Goal: Task Accomplishment & Management: Use online tool/utility

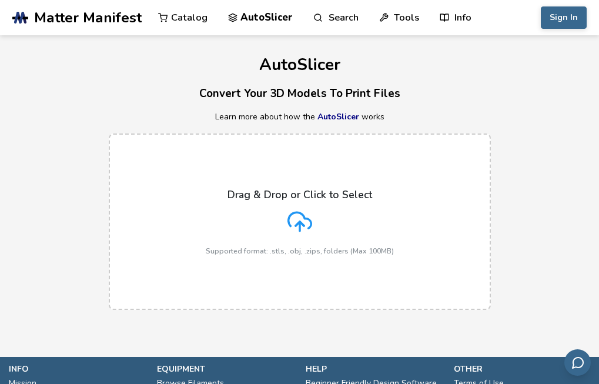
click at [306, 208] on div "Drag & Drop or Click to Select Supported format: .stls, .obj, .zips, folders (M…" at bounding box center [300, 222] width 188 height 66
click at [0, 0] on input "Drag & Drop or Click to Select Supported format: .stls, .obj, .zips, folders (M…" at bounding box center [0, 0] width 0 height 0
click at [265, 226] on div "Drag & Drop or Click to Select Supported format: .stls, .obj, .zips, folders (M…" at bounding box center [300, 222] width 188 height 66
click at [0, 0] on input "Drag & Drop or Click to Select Supported format: .stls, .obj, .zips, folders (M…" at bounding box center [0, 0] width 0 height 0
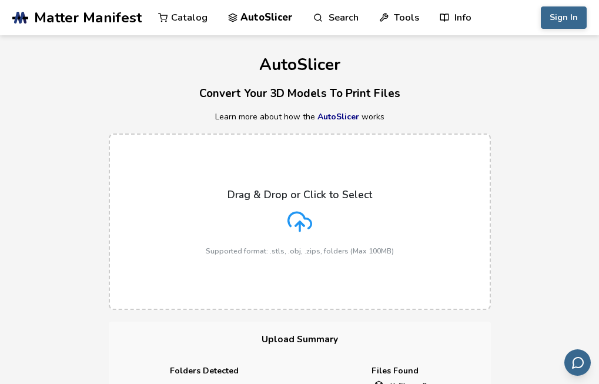
click at [55, 124] on div "Drag & Drop or Click to Select Supported format: .stls, .obj, .zips, folders (M…" at bounding box center [299, 222] width 599 height 200
click at [269, 198] on p "Drag & Drop or Click to Select" at bounding box center [300, 195] width 145 height 12
click at [0, 0] on input "Drag & Drop or Click to Select Supported format: .stls, .obj, .zips, folders (M…" at bounding box center [0, 0] width 0 height 0
click at [290, 210] on icon at bounding box center [300, 221] width 25 height 25
click at [0, 0] on input "Drag & Drop or Click to Select Supported format: .stls, .obj, .zips, folders (M…" at bounding box center [0, 0] width 0 height 0
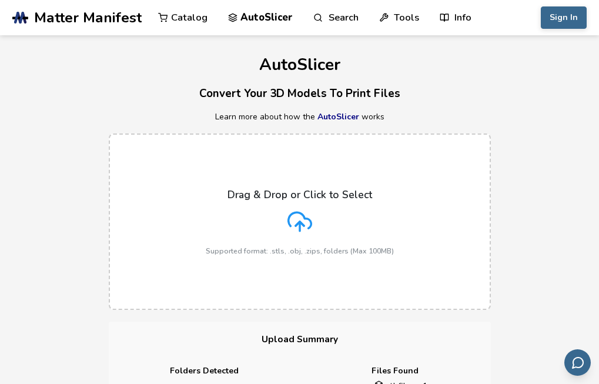
scroll to position [30, 0]
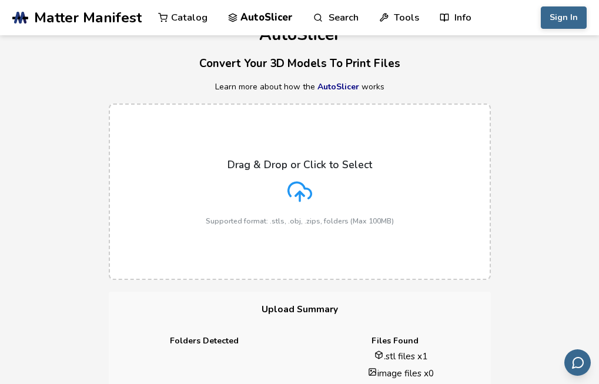
click at [222, 212] on div "Drag & Drop or Click to Select Supported format: .stls, .obj, .zips, folders (M…" at bounding box center [300, 192] width 188 height 66
click at [0, 0] on input "Drag & Drop or Click to Select Supported format: .stls, .obj, .zips, folders (M…" at bounding box center [0, 0] width 0 height 0
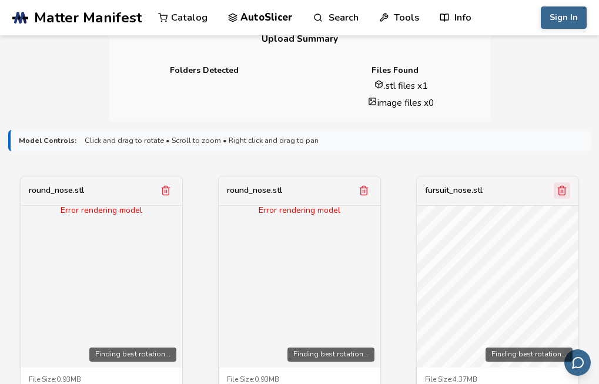
click at [169, 185] on icon "Remove model" at bounding box center [166, 190] width 11 height 11
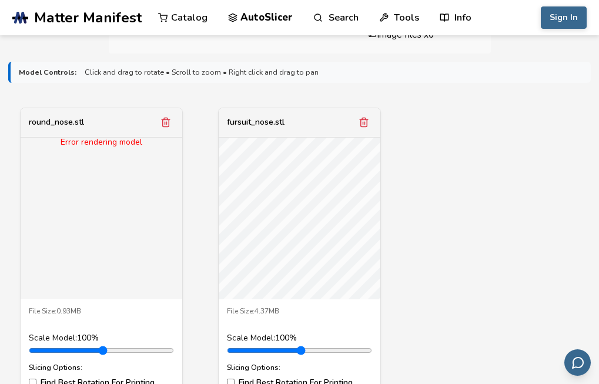
scroll to position [368, 0]
click at [163, 121] on polyline "Remove model" at bounding box center [166, 121] width 8 height 0
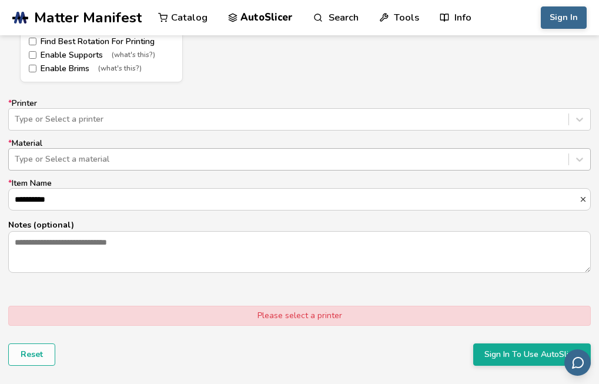
scroll to position [710, 0]
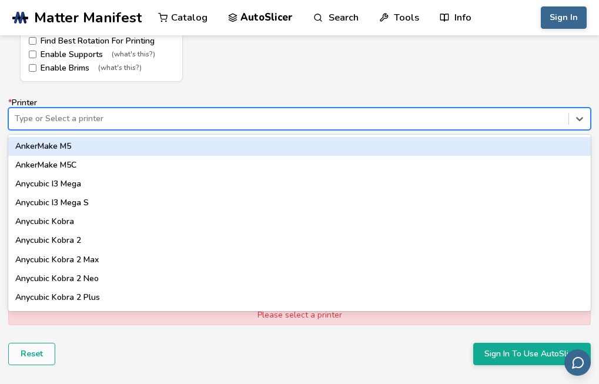
click at [131, 122] on div at bounding box center [289, 119] width 548 height 12
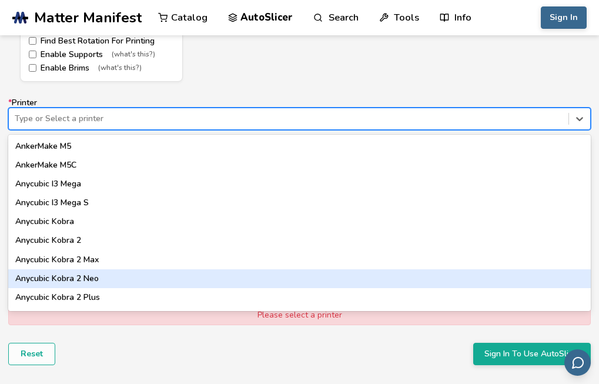
click at [95, 285] on div "Anycubic Kobra 2 Neo" at bounding box center [299, 278] width 583 height 19
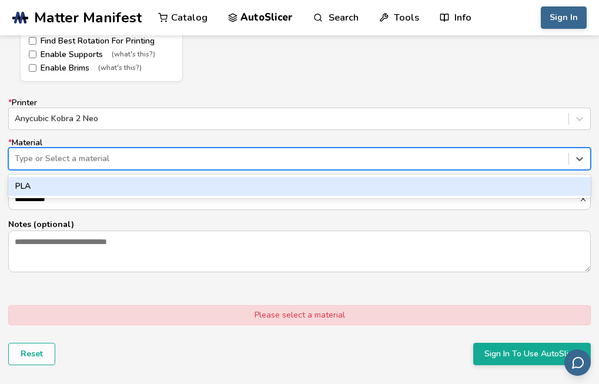
click at [121, 156] on div at bounding box center [289, 159] width 548 height 12
click at [98, 189] on div "PLA" at bounding box center [299, 186] width 583 height 19
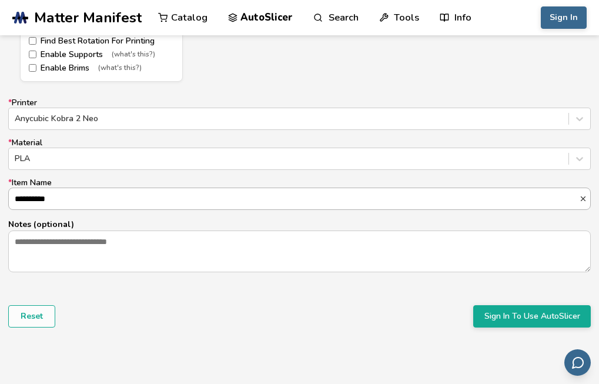
click at [97, 200] on input "**********" at bounding box center [294, 198] width 570 height 21
click at [561, 315] on button "Sign In To Use AutoSlicer" at bounding box center [532, 316] width 118 height 22
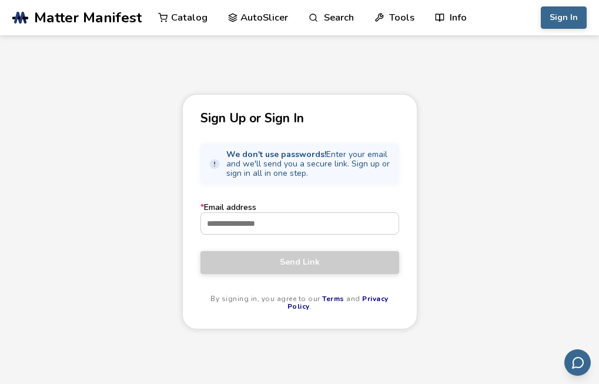
click at [228, 238] on form "* Email address Send Link By signing in, you agree to our Terms and Privacy Pol…" at bounding box center [300, 257] width 199 height 108
click at [240, 225] on input "* Email address" at bounding box center [300, 223] width 198 height 21
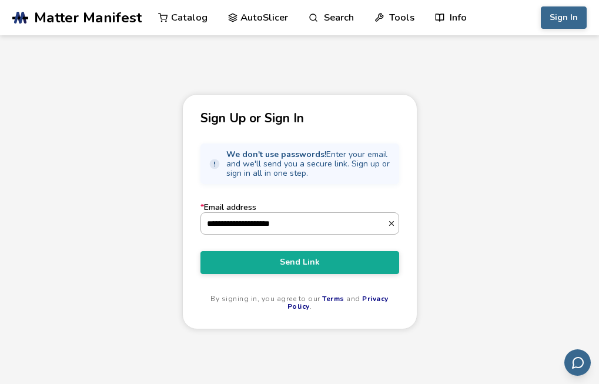
type input "**********"
click at [201, 251] on button "Send Link" at bounding box center [300, 262] width 199 height 22
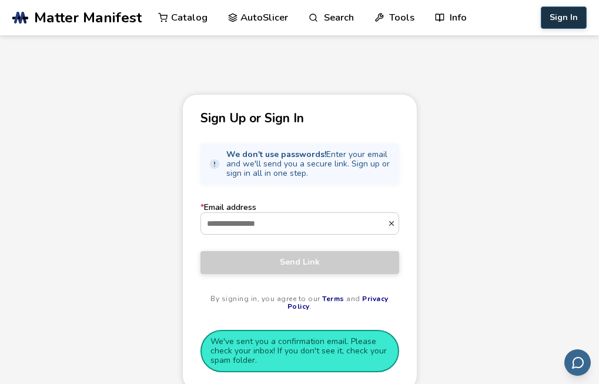
click at [572, 15] on button "Sign In" at bounding box center [564, 17] width 46 height 22
click at [570, 26] on button "Sign In" at bounding box center [564, 17] width 46 height 22
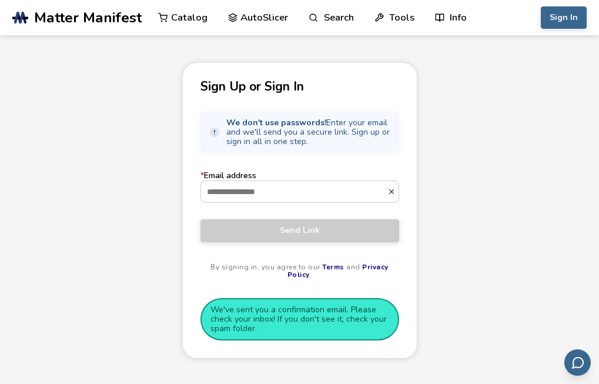
scroll to position [35, 0]
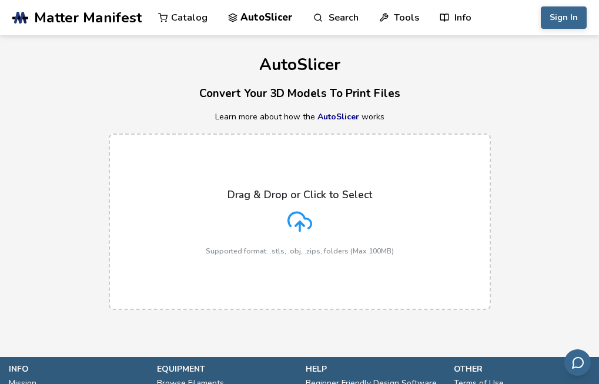
click at [295, 225] on icon at bounding box center [300, 221] width 25 height 25
click at [0, 0] on input "Drag & Drop or Click to Select Supported format: .stls, .obj, .zips, folders (M…" at bounding box center [0, 0] width 0 height 0
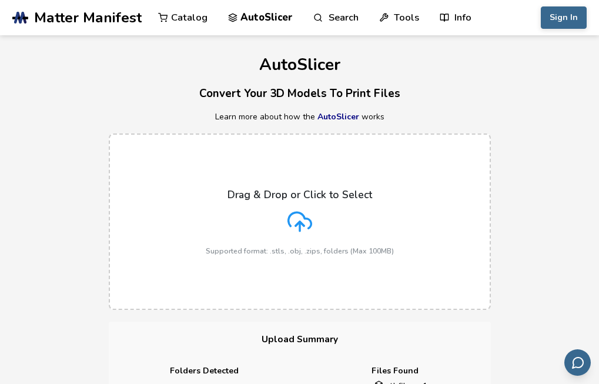
click at [296, 122] on p "Learn more about how the AutoSlicer works" at bounding box center [299, 116] width 599 height 9
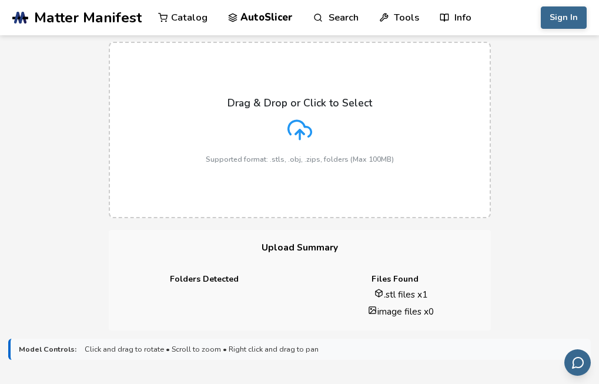
click at [296, 122] on icon at bounding box center [300, 130] width 25 height 25
click at [0, 0] on input "Drag & Drop or Click to Select Supported format: .stls, .obj, .zips, folders (M…" at bounding box center [0, 0] width 0 height 0
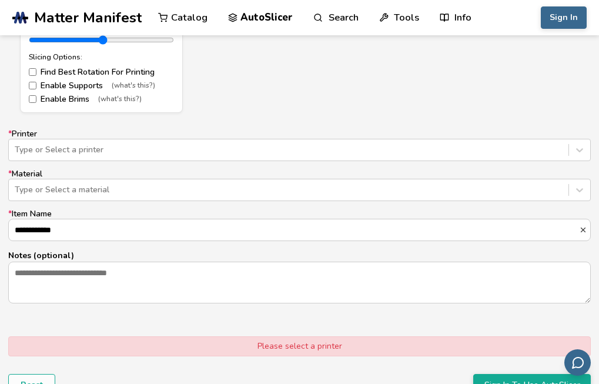
scroll to position [680, 0]
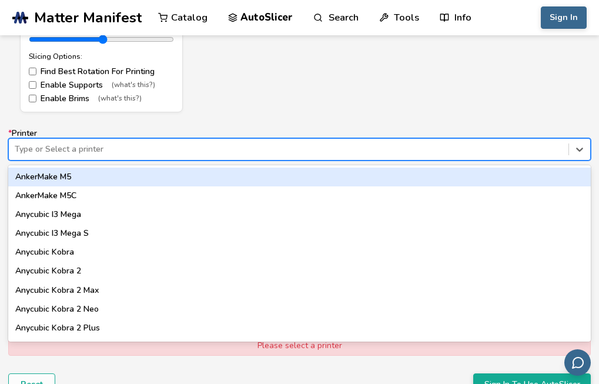
click at [170, 143] on div at bounding box center [289, 149] width 548 height 12
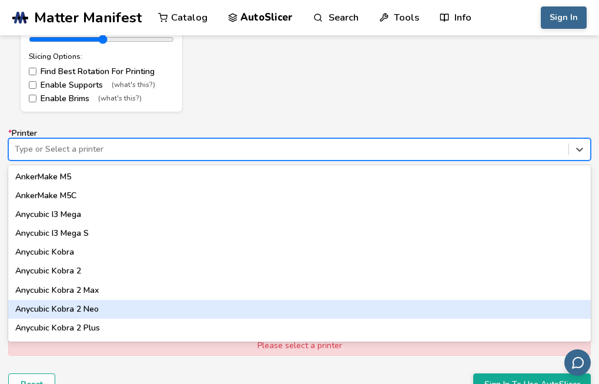
click at [82, 312] on div "Anycubic Kobra 2 Neo" at bounding box center [299, 309] width 583 height 19
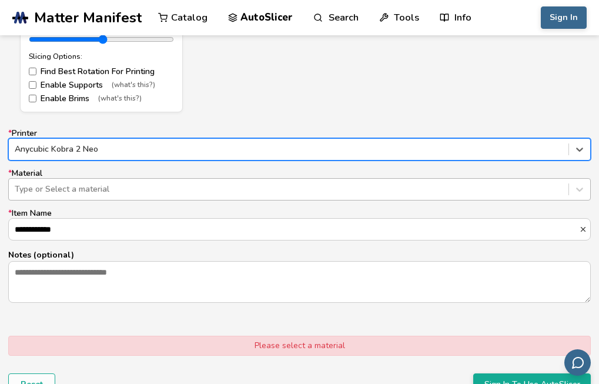
click at [122, 185] on div at bounding box center [289, 189] width 548 height 12
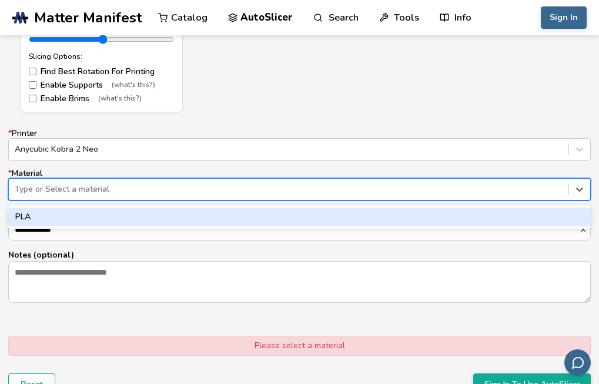
click at [116, 208] on div "PLA" at bounding box center [299, 217] width 583 height 19
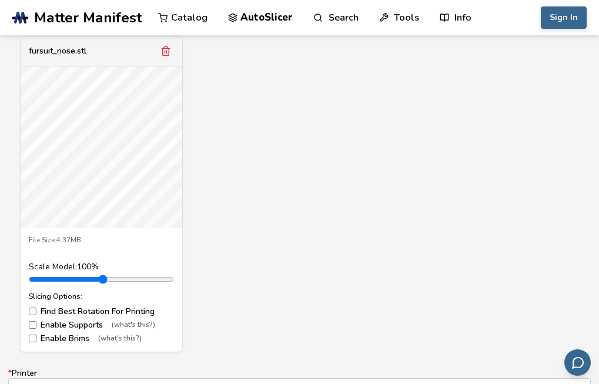
scroll to position [415, 0]
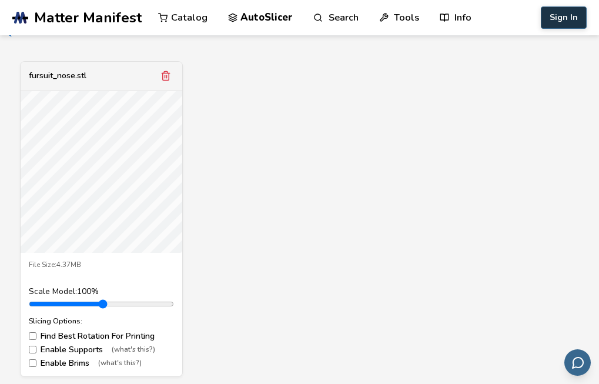
click at [573, 26] on button "Sign In" at bounding box center [564, 17] width 46 height 22
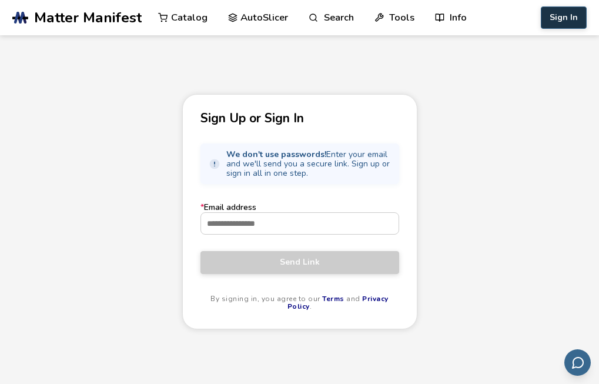
click at [568, 22] on button "Sign In" at bounding box center [564, 17] width 46 height 22
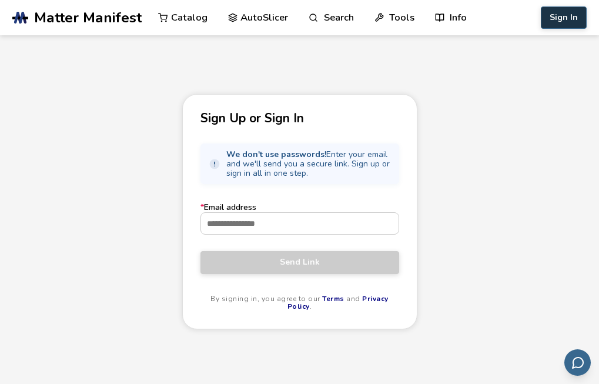
click at [568, 22] on button "Sign In" at bounding box center [564, 17] width 46 height 22
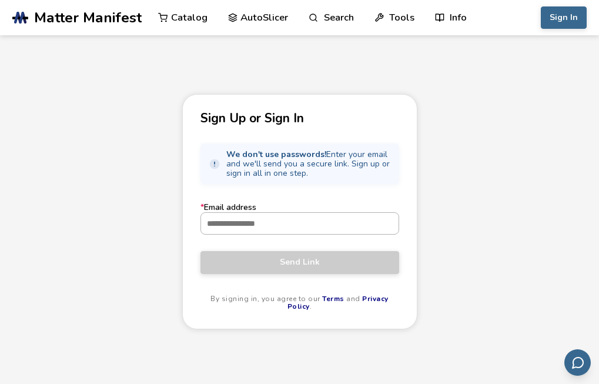
click at [248, 224] on input "* Email address" at bounding box center [300, 223] width 198 height 21
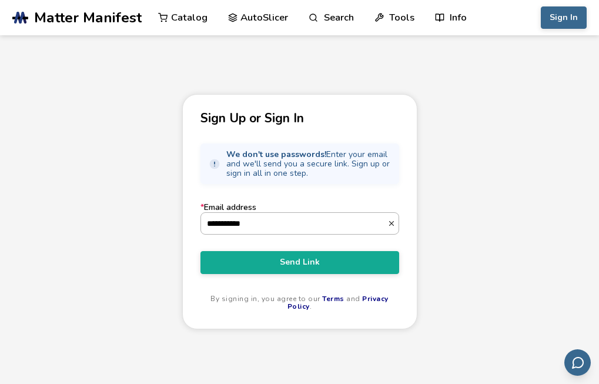
click at [201, 251] on button "Send Link" at bounding box center [300, 262] width 199 height 22
type input "**********"
click at [201, 251] on button "Send Link" at bounding box center [300, 262] width 199 height 22
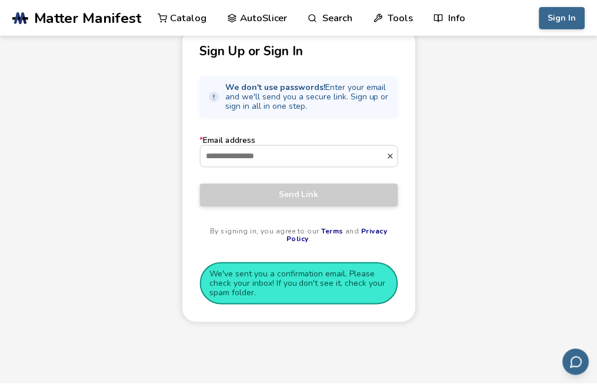
scroll to position [65, 0]
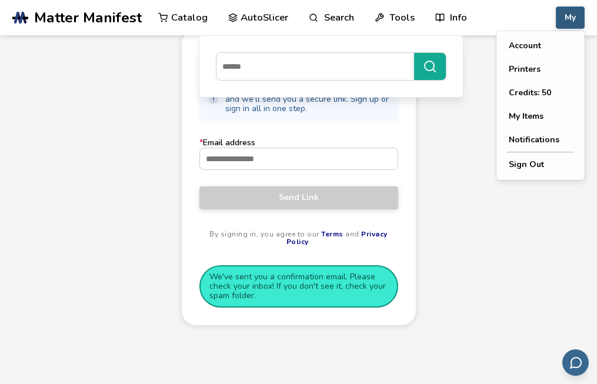
click at [562, 8] on button "My" at bounding box center [570, 17] width 29 height 22
click at [522, 115] on button "My Items" at bounding box center [540, 117] width 82 height 24
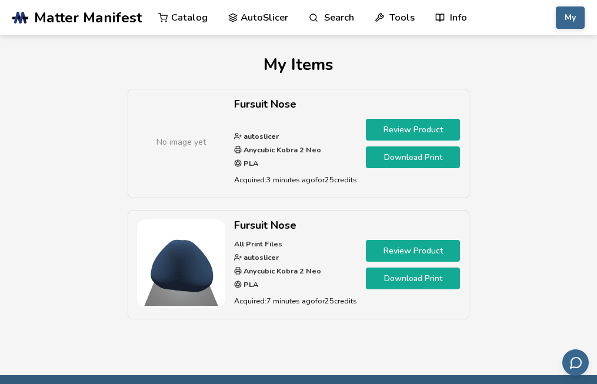
click at [396, 159] on link "Download Print" at bounding box center [413, 157] width 94 height 22
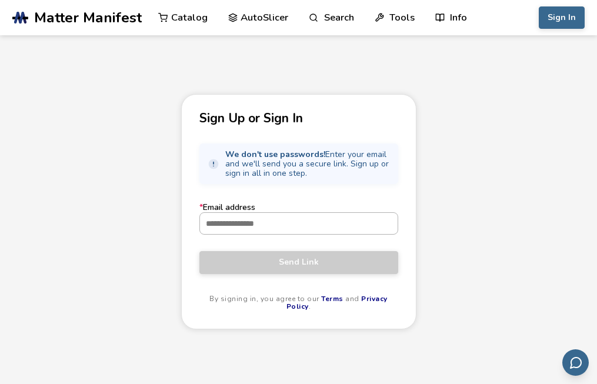
click at [256, 228] on input "* Email address" at bounding box center [299, 223] width 198 height 21
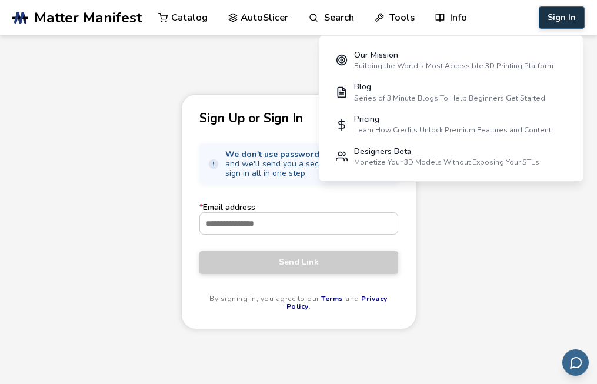
click at [573, 20] on button "Sign In" at bounding box center [562, 17] width 46 height 22
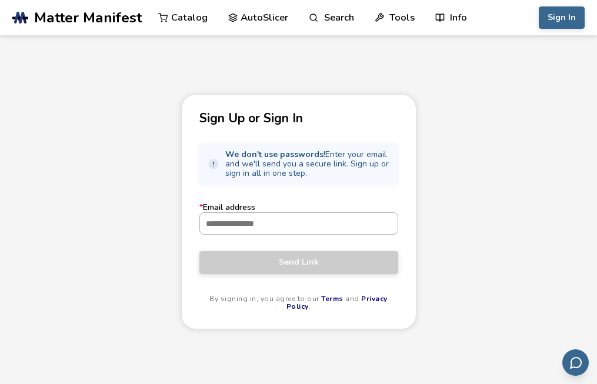
drag, startPoint x: 253, startPoint y: 241, endPoint x: 247, endPoint y: 223, distance: 18.6
click at [247, 223] on form "* Email address Send Link By signing in, you agree to our Terms and Privacy Pol…" at bounding box center [298, 257] width 199 height 108
click at [247, 223] on input "* Email address" at bounding box center [299, 223] width 198 height 21
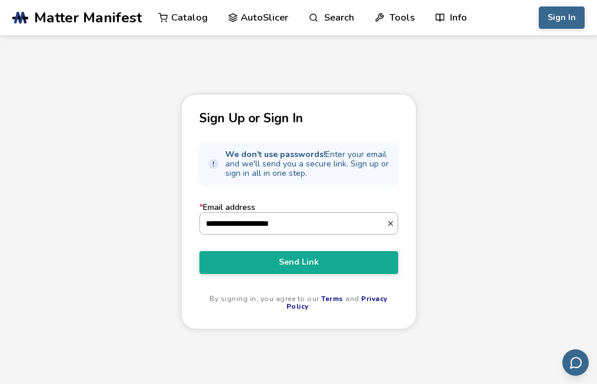
type input "**********"
click at [199, 251] on button "Send Link" at bounding box center [298, 262] width 199 height 22
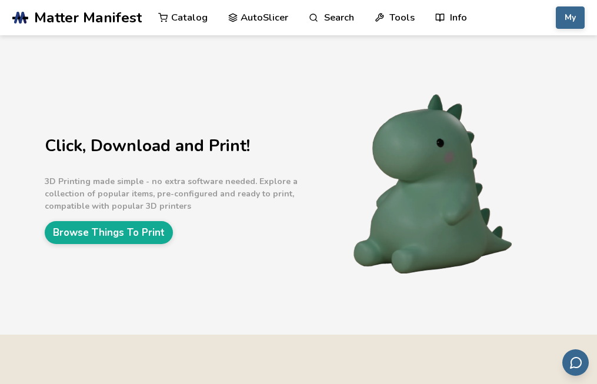
click at [271, 20] on link "AutoSlicer" at bounding box center [258, 17] width 61 height 35
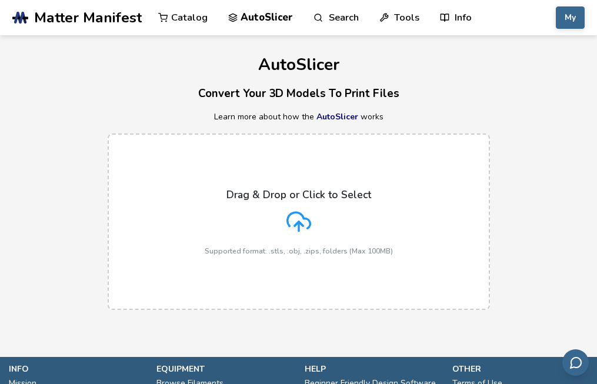
click at [252, 267] on label "Drag & Drop or Click to Select Supported format: .stls, .obj, .zips, folders (M…" at bounding box center [299, 222] width 382 height 176
click at [0, 0] on input "Drag & Drop or Click to Select Supported format: .stls, .obj, .zips, folders (M…" at bounding box center [0, 0] width 0 height 0
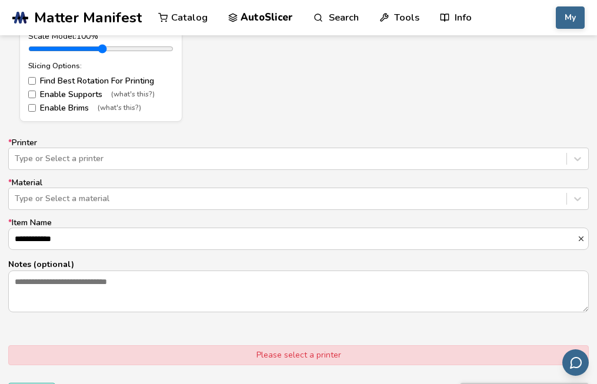
scroll to position [670, 0]
click at [95, 158] on div at bounding box center [288, 159] width 546 height 12
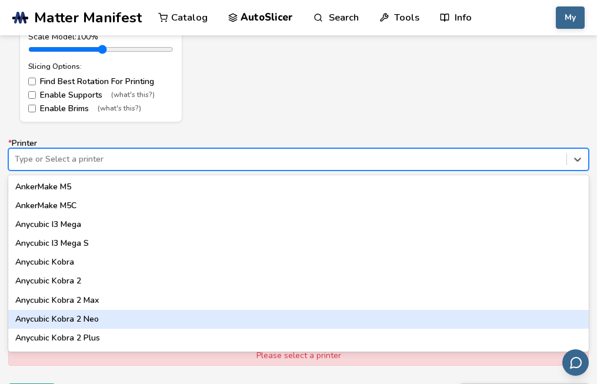
click at [88, 316] on div "Anycubic Kobra 2 Neo" at bounding box center [298, 319] width 580 height 19
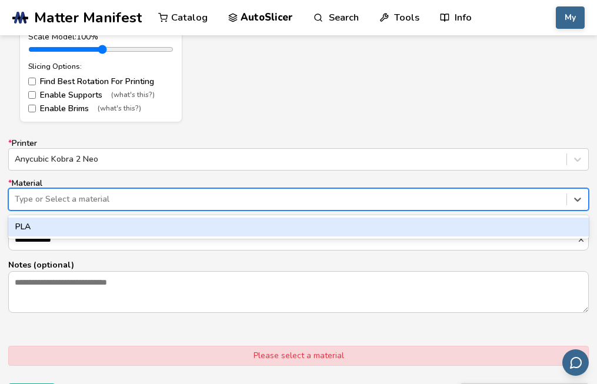
click at [92, 208] on div "Type or Select a material" at bounding box center [298, 199] width 580 height 22
click at [90, 226] on div "PLA" at bounding box center [298, 227] width 580 height 19
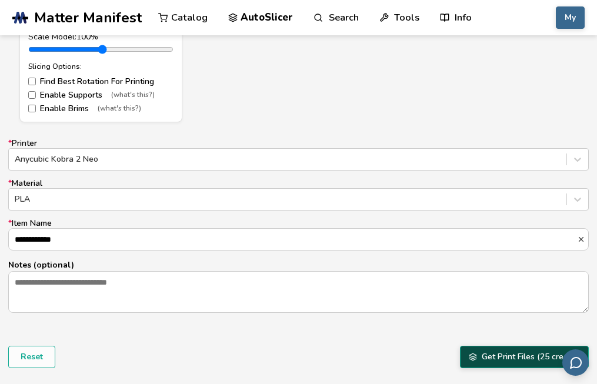
click at [511, 353] on button "Get Print Files (25 credits)" at bounding box center [524, 357] width 129 height 22
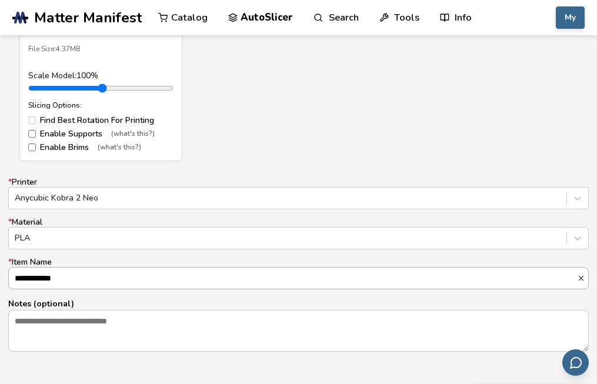
scroll to position [912, 0]
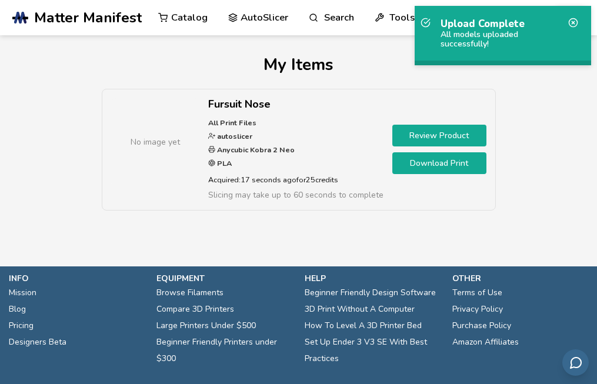
click at [425, 157] on link "Download Print" at bounding box center [439, 163] width 94 height 22
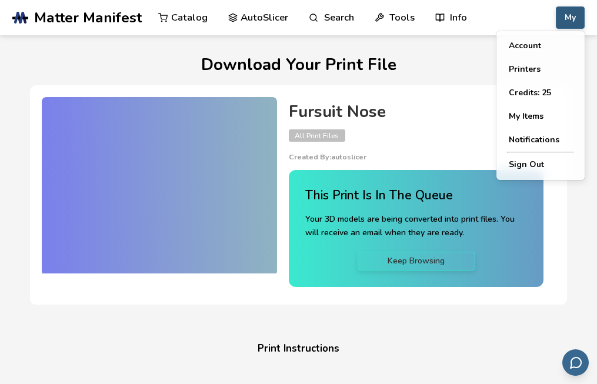
click at [575, 17] on button "My" at bounding box center [570, 17] width 29 height 22
click at [536, 113] on button "My Items" at bounding box center [540, 117] width 82 height 24
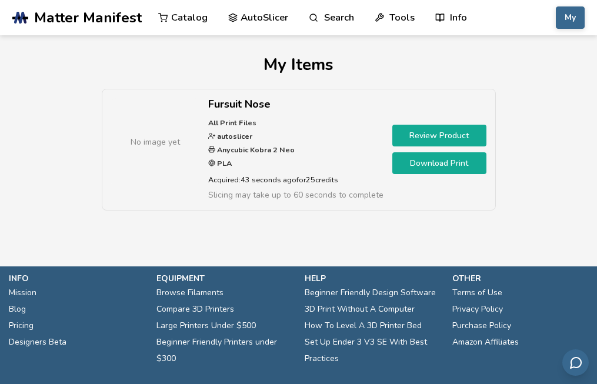
click at [450, 166] on link "Download Print" at bounding box center [439, 163] width 94 height 22
click at [422, 163] on link "Download Print" at bounding box center [439, 163] width 94 height 22
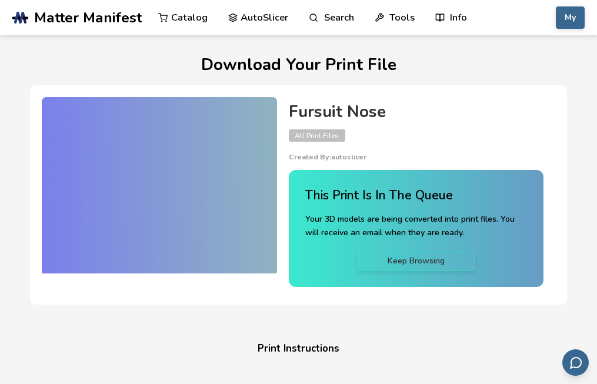
click at [425, 259] on link "Keep Browsing" at bounding box center [417, 261] width 118 height 19
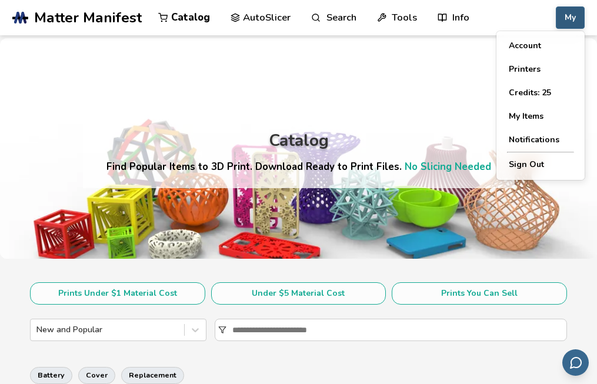
click at [570, 26] on button "My" at bounding box center [570, 17] width 29 height 22
click at [536, 36] on button "Account" at bounding box center [540, 46] width 82 height 24
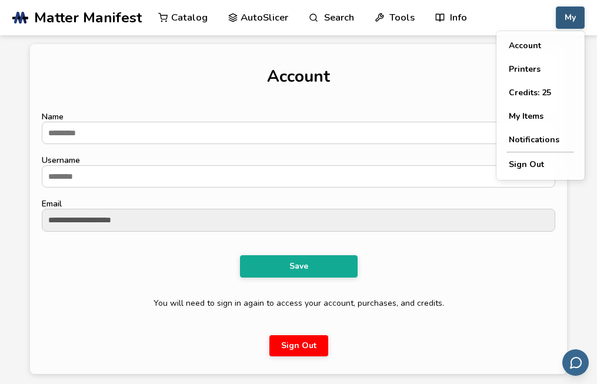
click at [569, 16] on button "My" at bounding box center [570, 17] width 29 height 22
click at [533, 121] on button "My Items" at bounding box center [540, 117] width 82 height 24
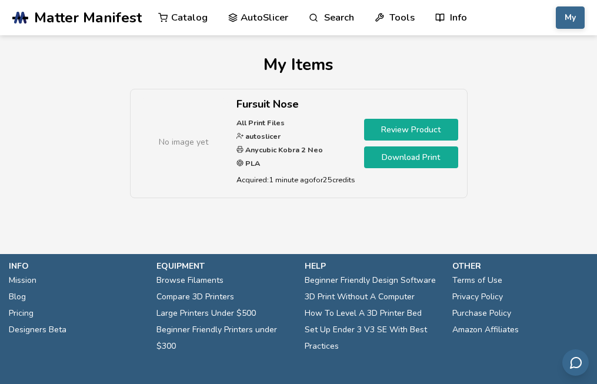
click at [413, 155] on link "Download Print" at bounding box center [411, 157] width 94 height 22
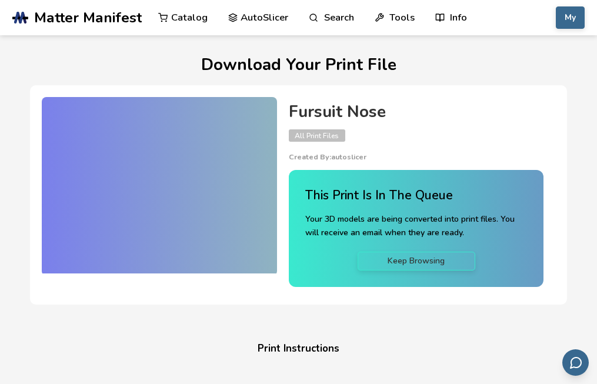
click at [451, 121] on h4 "Fursuit Nose" at bounding box center [416, 112] width 255 height 18
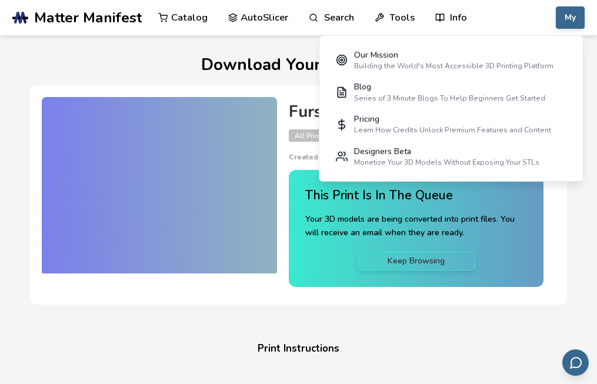
click at [278, 229] on div "Fursuit Nose All Print Files Created By: autoslicer This Print Is In The Queue …" at bounding box center [416, 195] width 279 height 196
click at [379, 250] on div "This Print Is In The Queue Your 3D models are being converted into print files.…" at bounding box center [416, 228] width 222 height 84
click at [350, 269] on div "Keep Browsing" at bounding box center [416, 261] width 222 height 19
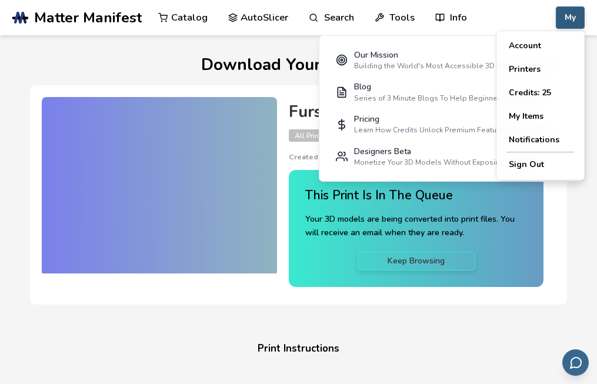
click at [566, 24] on button "My" at bounding box center [570, 17] width 29 height 22
click at [539, 120] on button "My Items" at bounding box center [540, 117] width 82 height 24
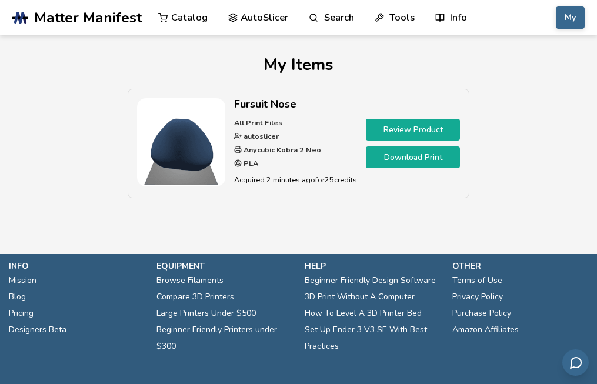
click at [436, 162] on link "Download Print" at bounding box center [413, 157] width 94 height 22
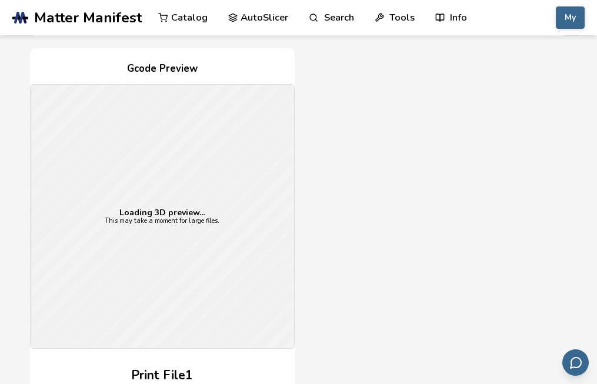
scroll to position [267, 0]
drag, startPoint x: 180, startPoint y: 232, endPoint x: 191, endPoint y: 232, distance: 10.6
click at [191, 232] on div "Loading 3D preview... This may take a moment for large files." at bounding box center [162, 215] width 263 height 263
click at [180, 277] on div "Loading 3D preview... This may take a moment for large files." at bounding box center [162, 215] width 263 height 263
click at [449, 245] on div "Gcode Preview Loading 3D preview... This may take a moment for large files. Pri…" at bounding box center [299, 262] width 538 height 428
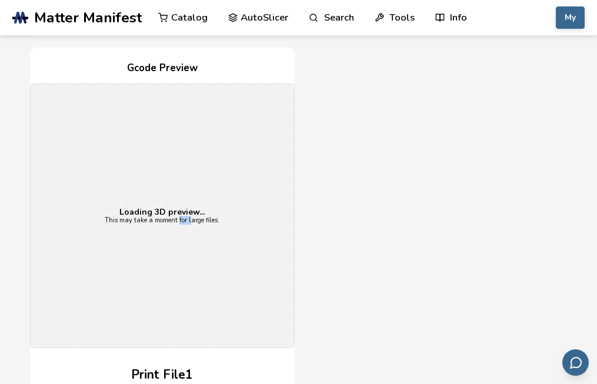
click at [158, 175] on div "Loading 3D preview... This may take a moment for large files." at bounding box center [162, 215] width 263 height 263
click at [128, 182] on div "Loading 3D preview... This may take a moment for large files." at bounding box center [162, 215] width 263 height 263
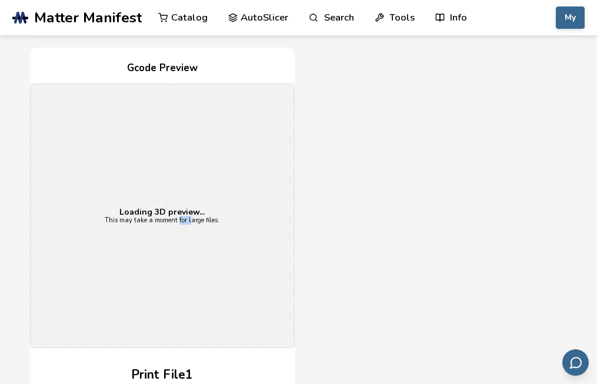
click at [128, 182] on div "Loading 3D preview... This may take a moment for large files." at bounding box center [162, 215] width 263 height 263
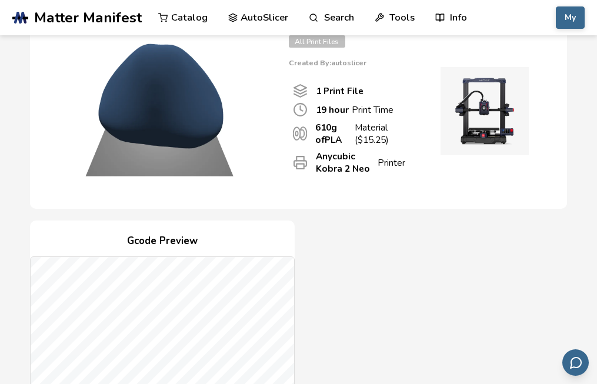
scroll to position [0, 0]
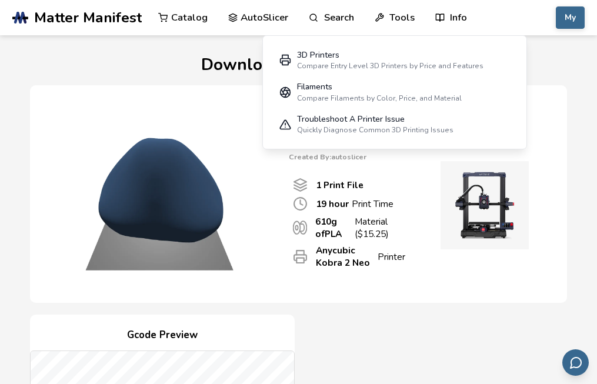
click at [399, 219] on p "610 g of PLA Material ($ 15.25 )" at bounding box center [360, 227] width 91 height 25
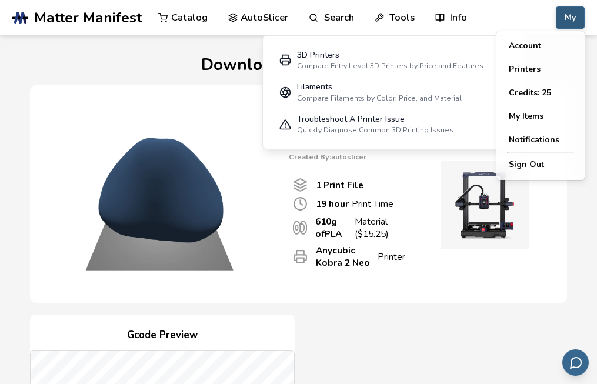
click at [578, 15] on button "My" at bounding box center [570, 17] width 29 height 22
click at [528, 118] on button "My Items" at bounding box center [540, 117] width 82 height 24
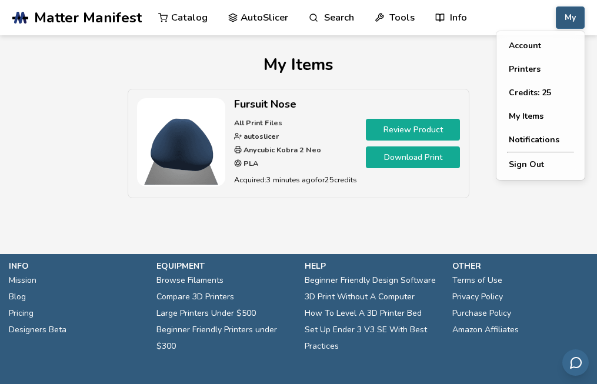
click at [560, 18] on button "My" at bounding box center [570, 17] width 29 height 22
click at [246, 24] on link "AutoSlicer" at bounding box center [258, 17] width 61 height 35
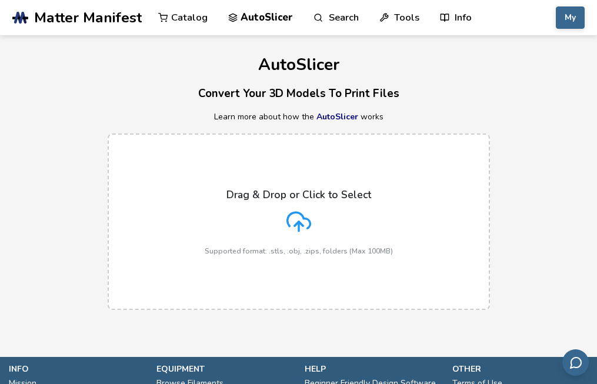
click at [254, 223] on div "Drag & Drop or Click to Select Supported format: .stls, .obj, .zips, folders (M…" at bounding box center [299, 222] width 188 height 66
click at [0, 0] on input "Drag & Drop or Click to Select Supported format: .stls, .obj, .zips, folders (M…" at bounding box center [0, 0] width 0 height 0
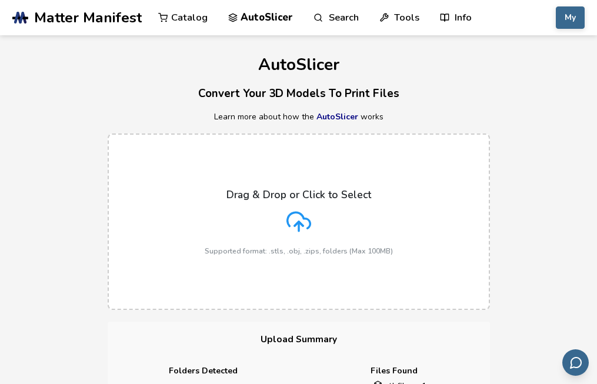
click at [41, 229] on div "Drag & Drop or Click to Select Supported format: .stls, .obj, .zips, folders (M…" at bounding box center [298, 222] width 597 height 200
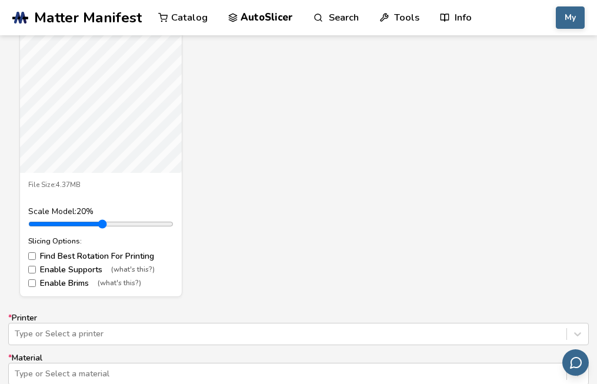
drag, startPoint x: 49, startPoint y: 226, endPoint x: 36, endPoint y: 232, distance: 14.0
type input "***"
click at [36, 229] on input "range" at bounding box center [100, 223] width 145 height 9
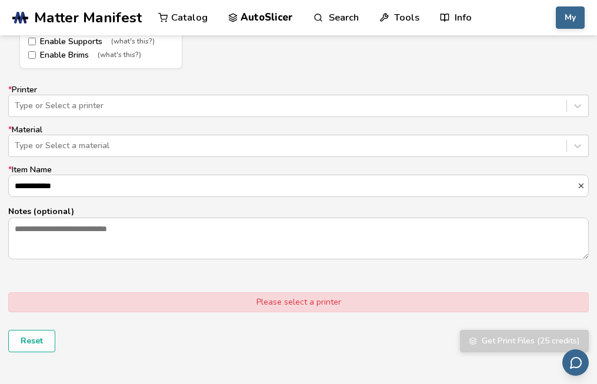
scroll to position [725, 0]
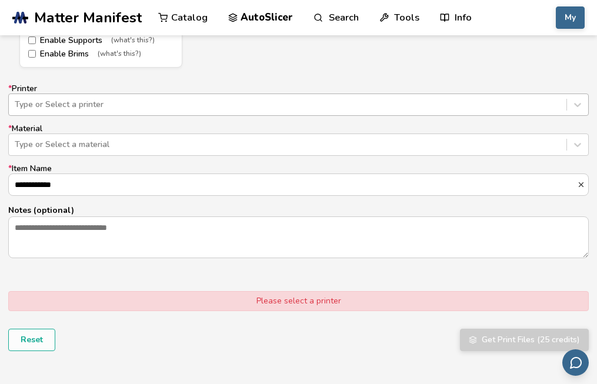
click at [163, 106] on div at bounding box center [288, 105] width 546 height 12
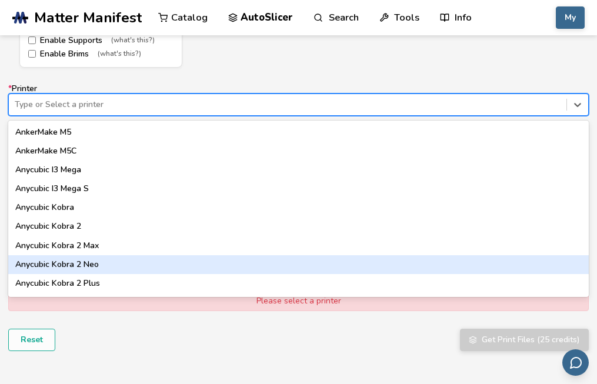
click at [138, 258] on div "Anycubic Kobra 2 Neo" at bounding box center [298, 264] width 580 height 19
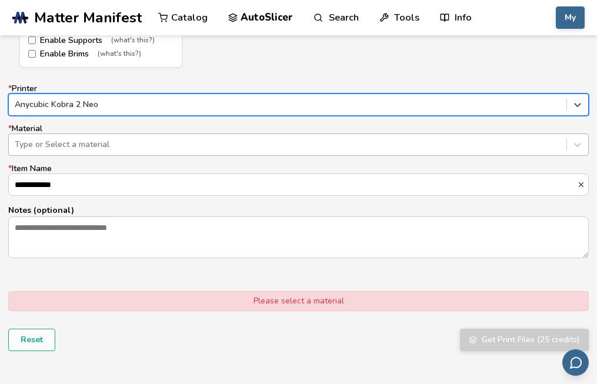
click at [153, 135] on div "Type or Select a material" at bounding box center [298, 145] width 580 height 22
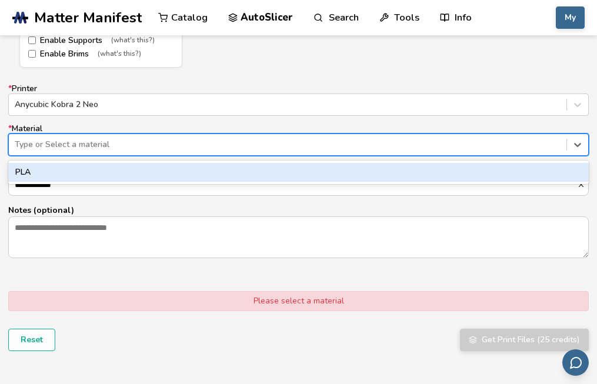
drag, startPoint x: 140, startPoint y: 177, endPoint x: 278, endPoint y: 211, distance: 142.2
click at [278, 211] on div "**********" at bounding box center [298, 171] width 580 height 174
click at [317, 171] on div "PLA" at bounding box center [298, 172] width 580 height 19
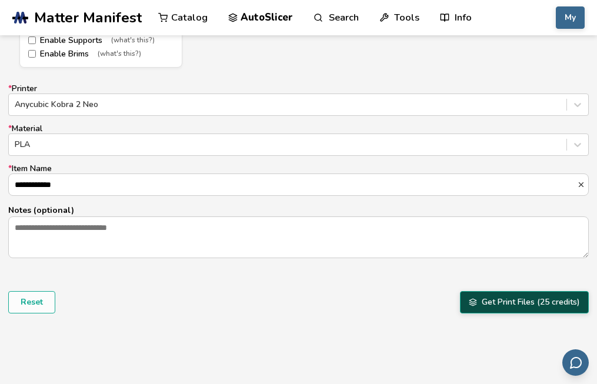
click at [506, 301] on button "Get Print Files (25 credits)" at bounding box center [524, 302] width 129 height 22
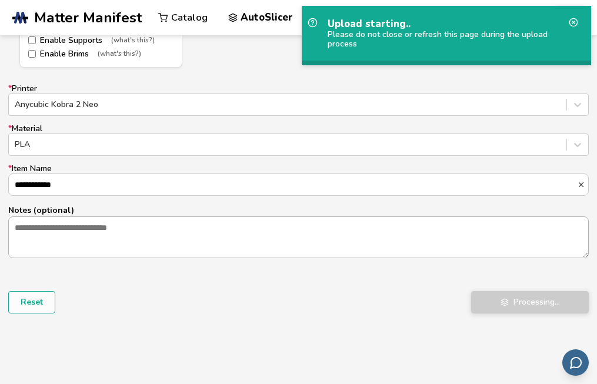
scroll to position [0, 0]
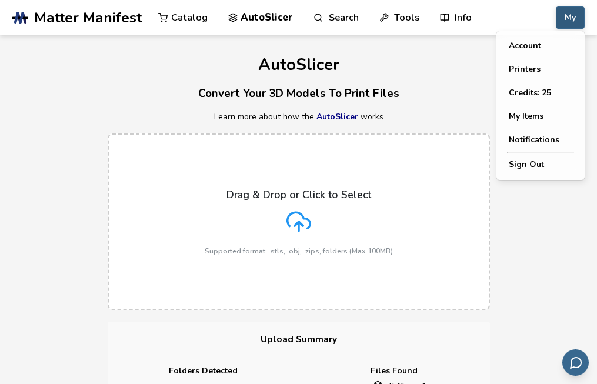
click at [569, 22] on button "My" at bounding box center [570, 17] width 29 height 22
click at [532, 111] on button "My Items" at bounding box center [540, 117] width 82 height 24
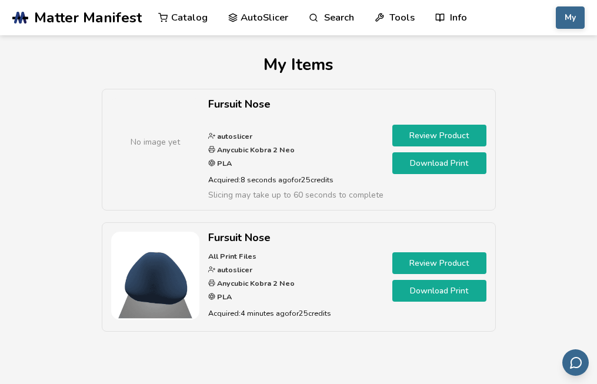
click at [328, 192] on span "Slicing may take up to 60 seconds to complete" at bounding box center [295, 194] width 175 height 11
click at [430, 162] on link "Download Print" at bounding box center [439, 163] width 94 height 22
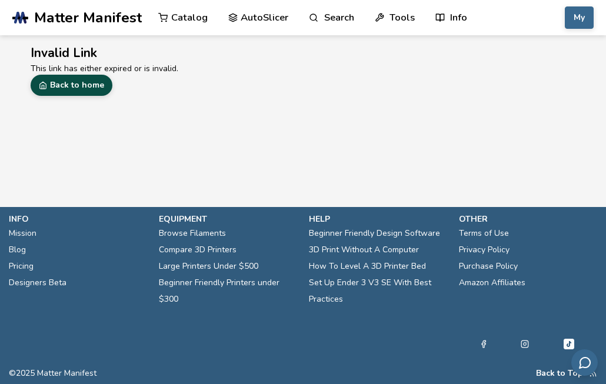
click at [59, 90] on link "Back to home" at bounding box center [72, 85] width 82 height 21
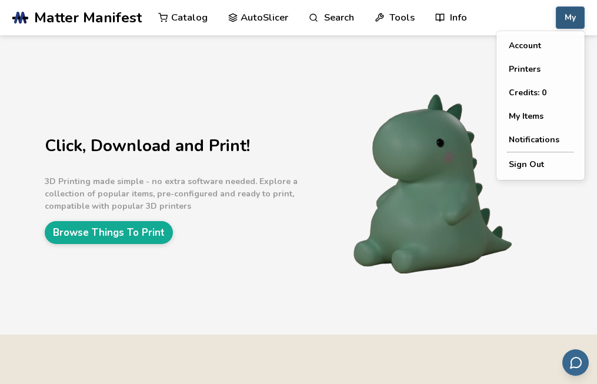
click at [561, 12] on button "My" at bounding box center [570, 17] width 29 height 22
click at [536, 111] on button "My Items" at bounding box center [540, 117] width 82 height 24
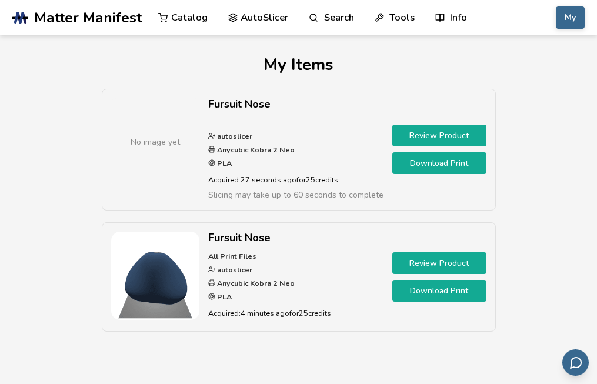
click at [443, 166] on link "Download Print" at bounding box center [439, 163] width 94 height 22
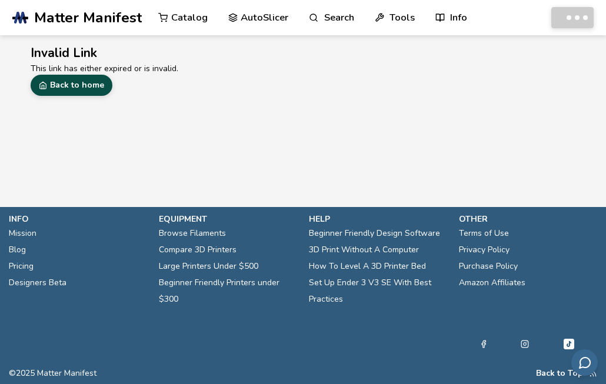
click at [95, 84] on link "Back to home" at bounding box center [72, 85] width 82 height 21
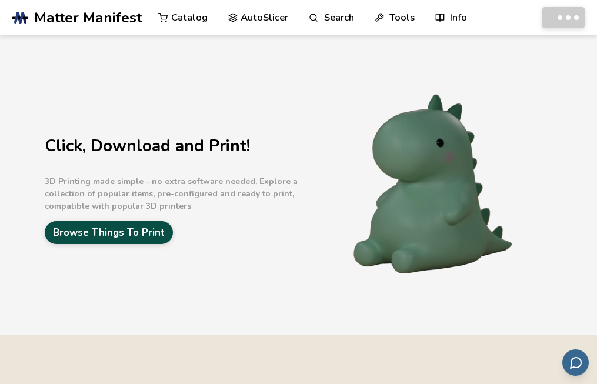
click at [122, 242] on link "Browse Things To Print" at bounding box center [109, 232] width 128 height 23
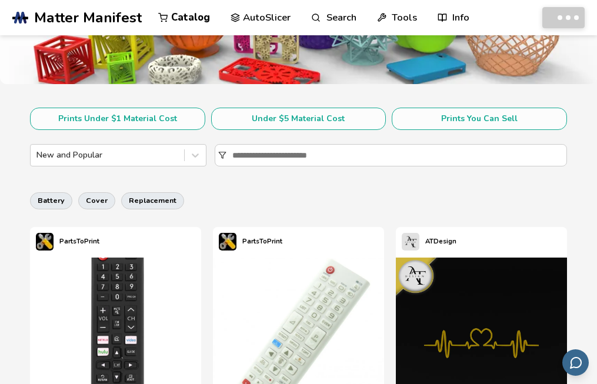
scroll to position [169, 0]
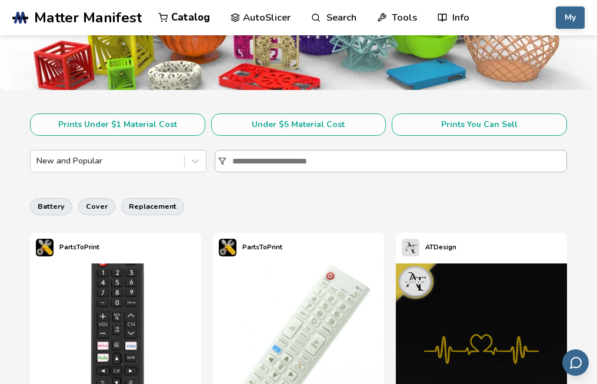
click at [289, 170] on input at bounding box center [399, 161] width 335 height 21
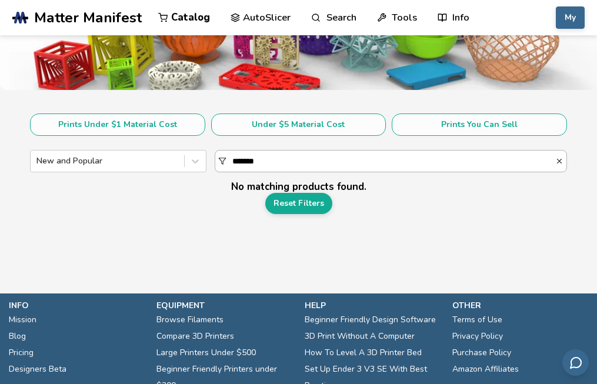
click at [274, 161] on input "*******" at bounding box center [393, 161] width 323 height 21
type input "*"
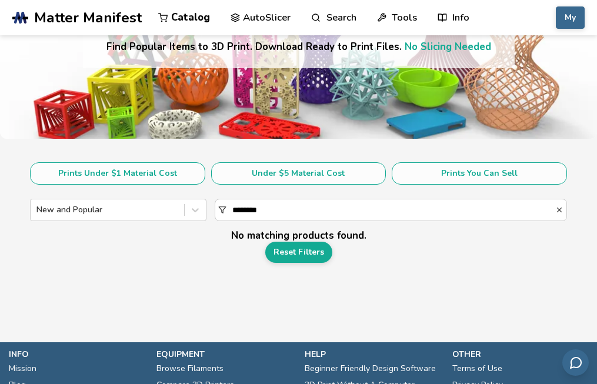
scroll to position [128, 0]
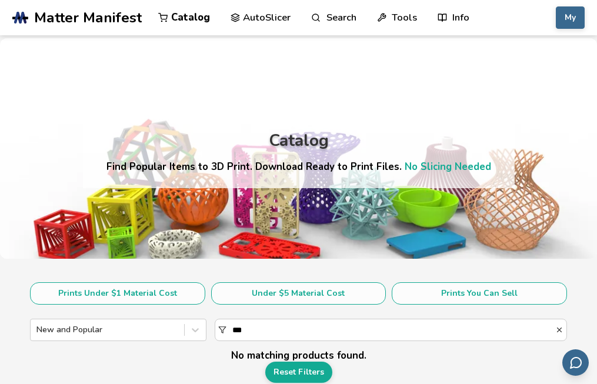
type input "***"
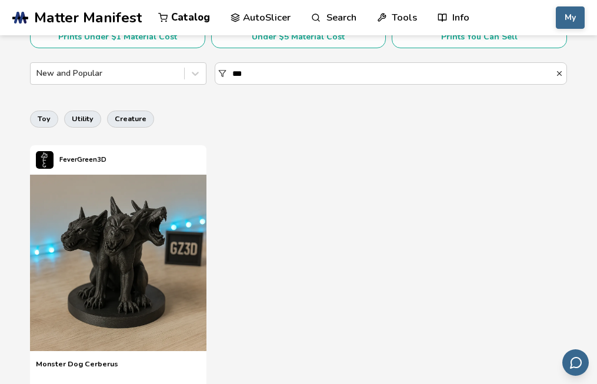
scroll to position [38, 0]
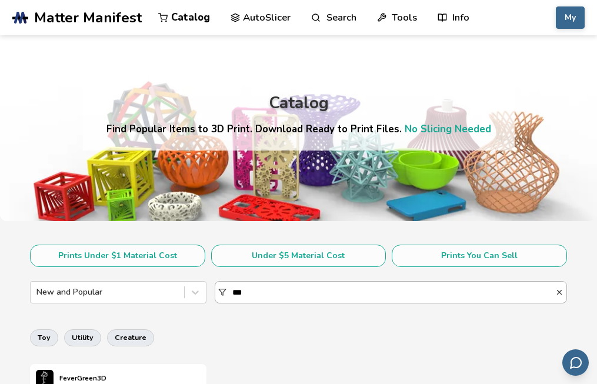
drag, startPoint x: 272, startPoint y: 305, endPoint x: 267, endPoint y: 288, distance: 17.7
click at [267, 288] on section "Prints Under $1 Material Cost Under $5 Material Cost Prints You Can Sell New an…" at bounding box center [299, 278] width 538 height 67
click at [267, 288] on input "***" at bounding box center [393, 292] width 323 height 21
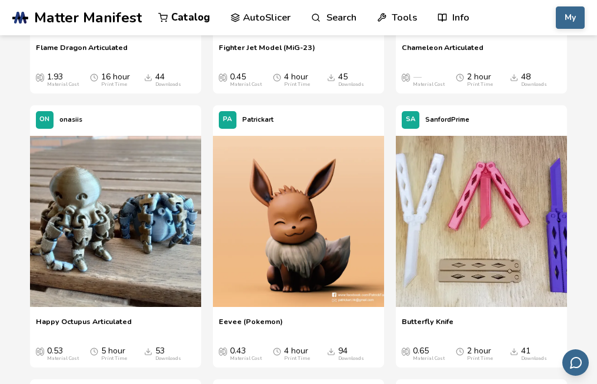
scroll to position [1713, 0]
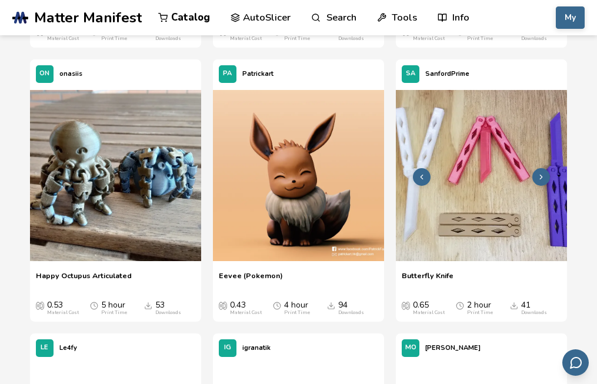
click at [482, 153] on img at bounding box center [481, 175] width 171 height 171
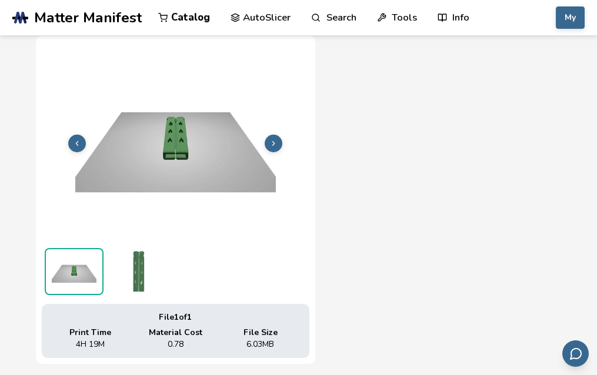
scroll to position [426, 0]
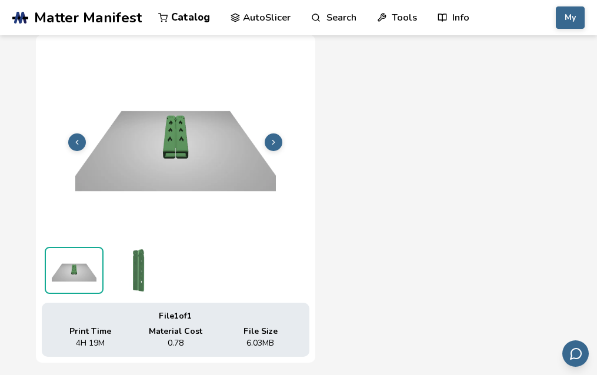
click at [275, 139] on icon at bounding box center [273, 142] width 8 height 8
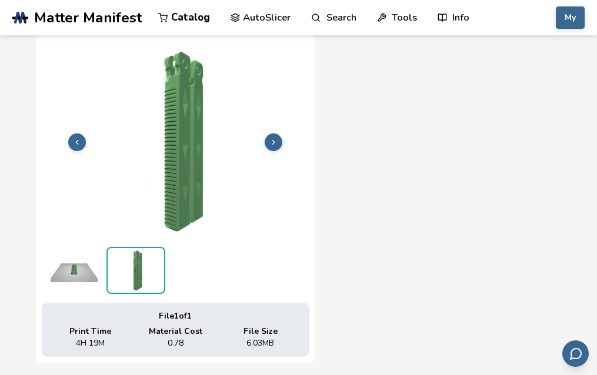
click at [275, 139] on icon at bounding box center [273, 142] width 8 height 8
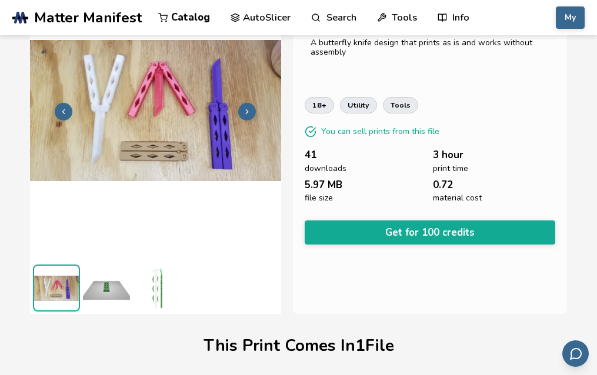
scroll to position [84, 5]
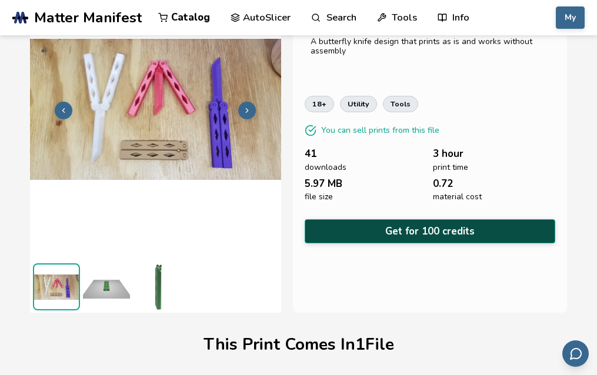
click at [462, 228] on button "Get for 100 credits" at bounding box center [430, 231] width 251 height 24
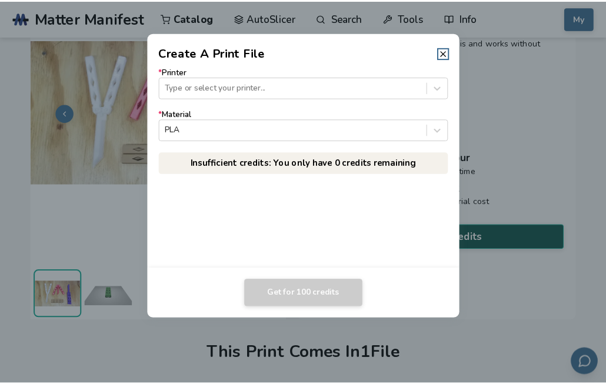
scroll to position [82, 0]
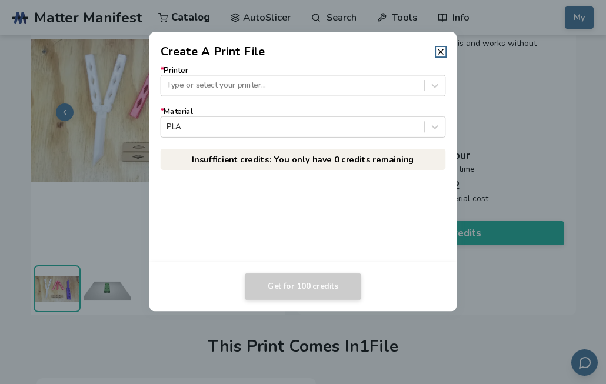
click at [438, 39] on header "Create A Print File" at bounding box center [303, 46] width 308 height 28
click at [440, 49] on icon at bounding box center [440, 51] width 9 height 9
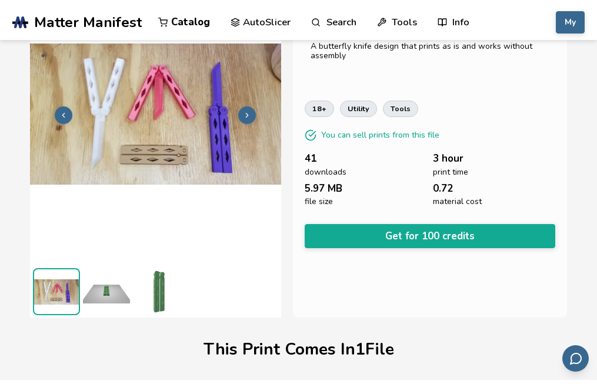
scroll to position [0, 0]
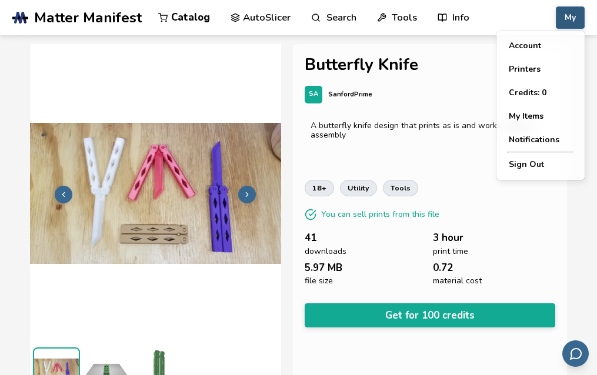
click at [569, 8] on button "My" at bounding box center [570, 17] width 29 height 22
click at [532, 116] on button "My Items" at bounding box center [540, 117] width 82 height 24
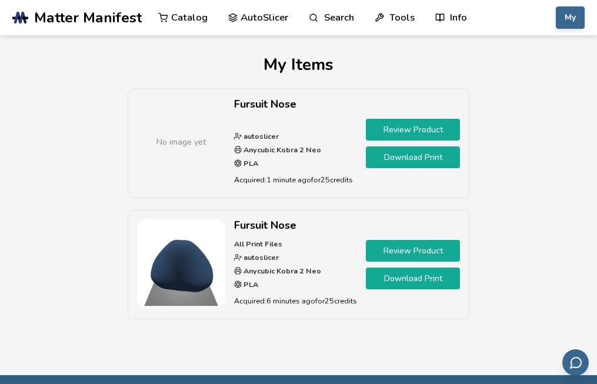
click at [404, 153] on link "Download Print" at bounding box center [413, 157] width 94 height 22
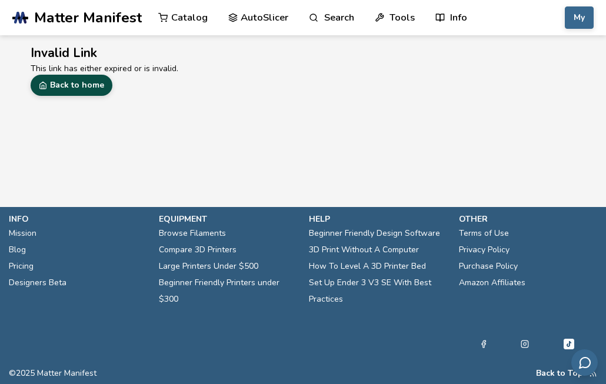
click at [82, 78] on link "Back to home" at bounding box center [72, 85] width 82 height 21
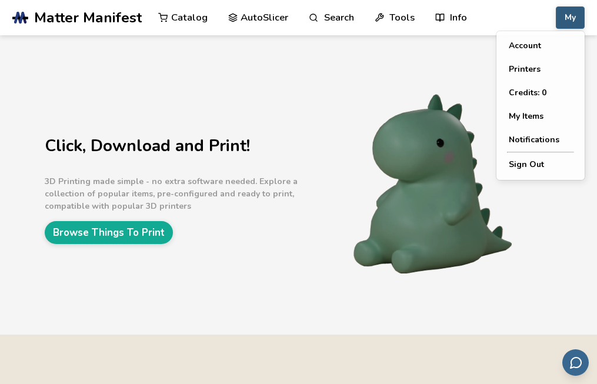
click at [580, 24] on button "My" at bounding box center [570, 17] width 29 height 22
click at [527, 113] on button "My Items" at bounding box center [540, 117] width 82 height 24
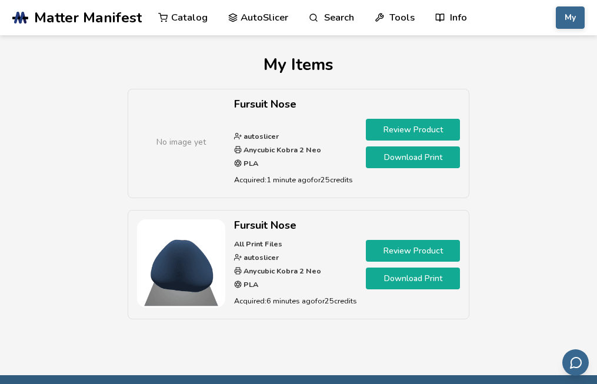
click at [408, 128] on link "Review Product" at bounding box center [413, 130] width 94 height 22
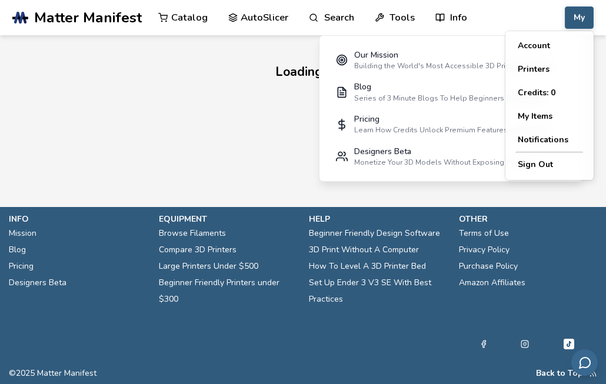
click at [580, 19] on button "My" at bounding box center [579, 17] width 29 height 22
click at [535, 114] on button "My Items" at bounding box center [549, 117] width 82 height 24
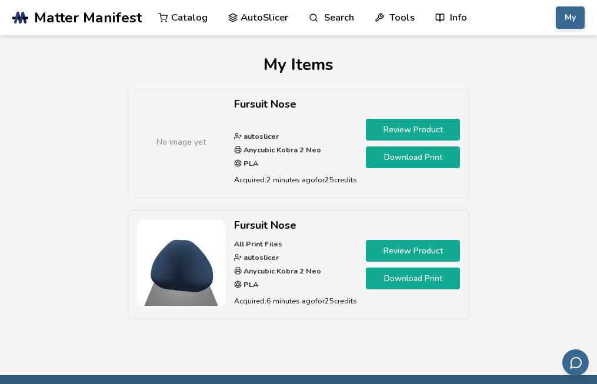
click at [410, 131] on link "Review Product" at bounding box center [413, 130] width 94 height 22
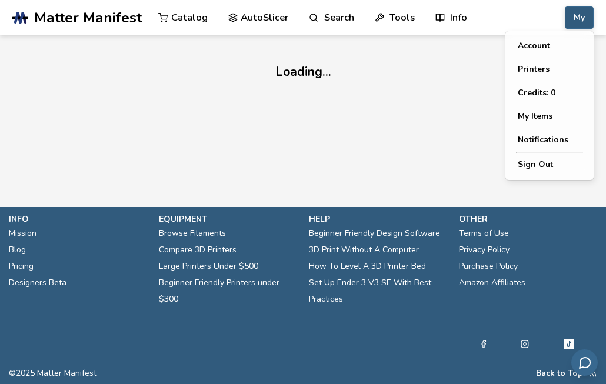
click at [583, 15] on button "My" at bounding box center [579, 17] width 29 height 22
click at [533, 122] on button "My Items" at bounding box center [549, 117] width 82 height 24
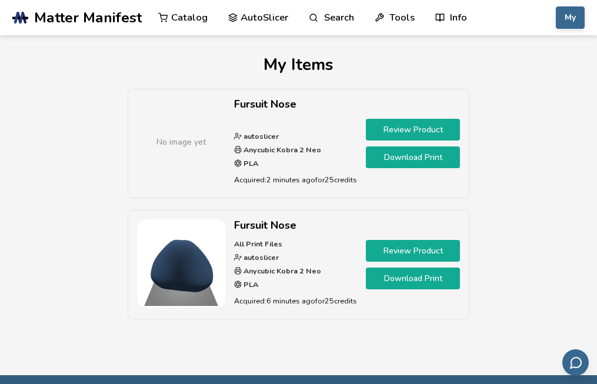
click at [415, 151] on link "Download Print" at bounding box center [413, 157] width 94 height 22
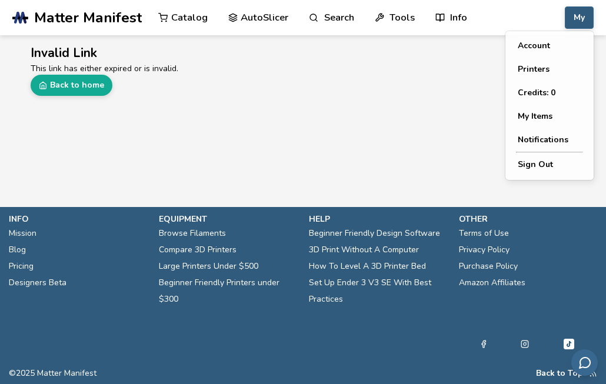
click at [575, 18] on button "My" at bounding box center [579, 17] width 29 height 22
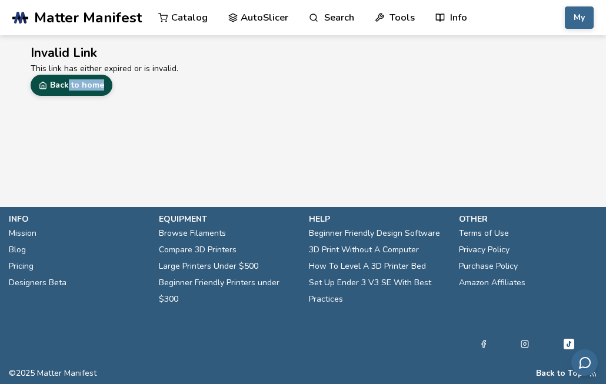
drag, startPoint x: 328, startPoint y: 114, endPoint x: 66, endPoint y: 91, distance: 262.7
click at [66, 91] on main "Invalid Link This link has either expired or is invalid. Back to home" at bounding box center [303, 86] width 606 height 172
click at [66, 91] on link "Back to home" at bounding box center [72, 85] width 82 height 21
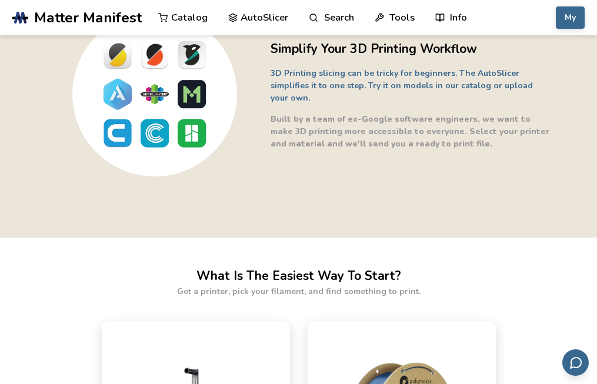
scroll to position [105, 0]
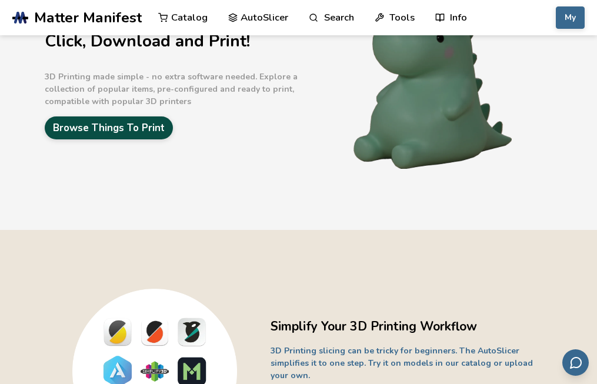
click at [131, 139] on link "Browse Things To Print" at bounding box center [109, 127] width 128 height 23
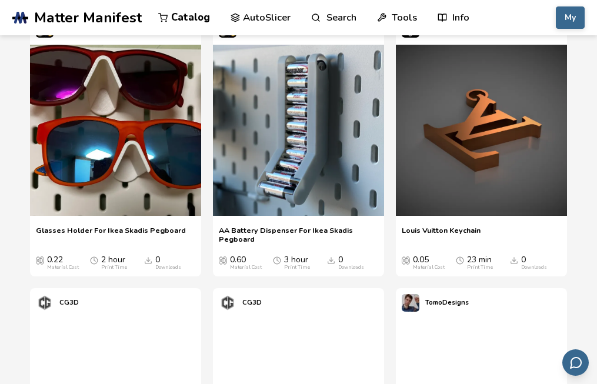
scroll to position [663, 0]
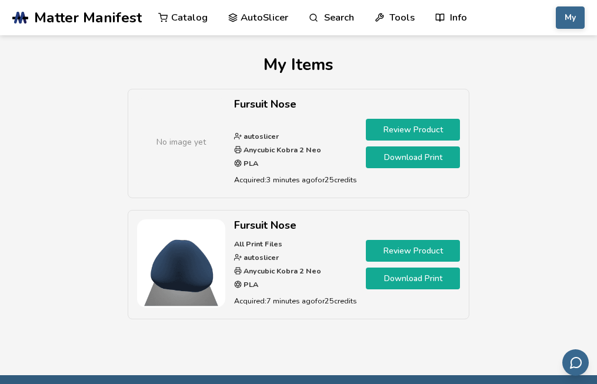
click at [426, 251] on link "Review Product" at bounding box center [413, 251] width 94 height 22
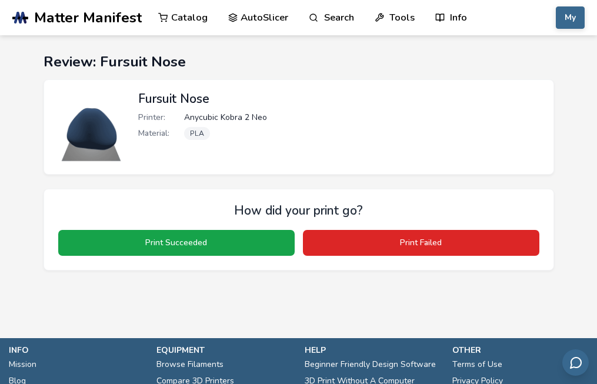
scroll to position [15, 0]
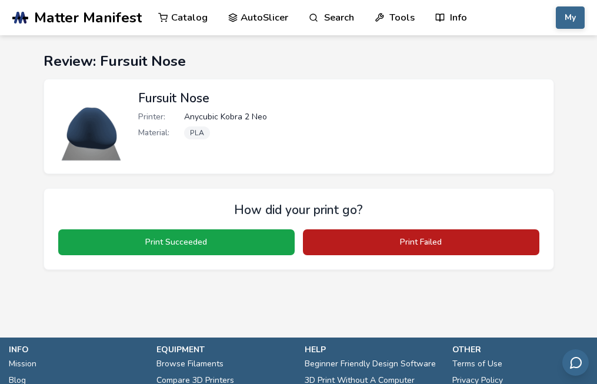
click at [420, 252] on button "Print Failed" at bounding box center [421, 242] width 236 height 26
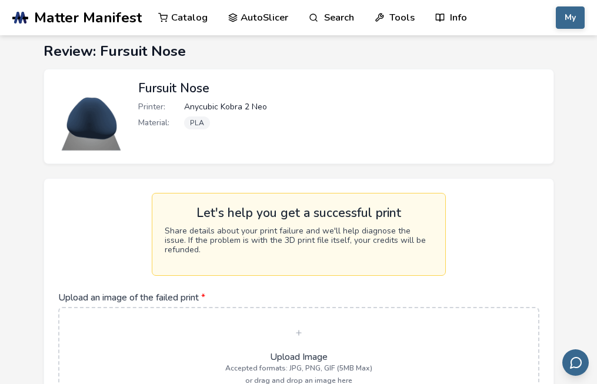
scroll to position [0, 0]
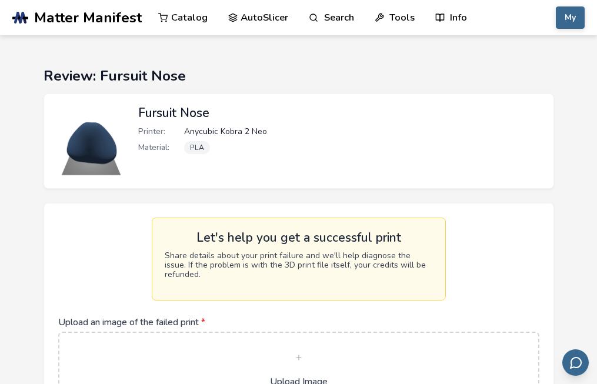
click at [98, 147] on img at bounding box center [91, 141] width 71 height 71
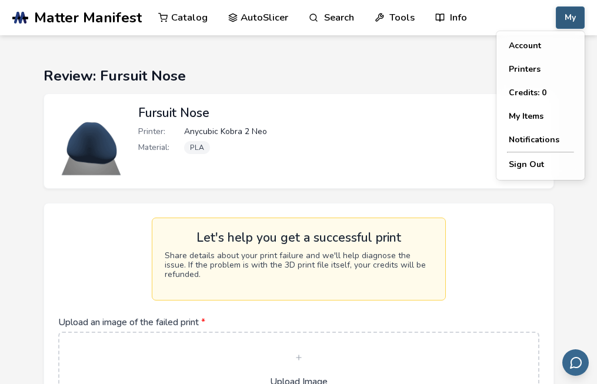
click at [565, 19] on button "My" at bounding box center [570, 17] width 29 height 22
click at [535, 63] on button "Printers" at bounding box center [540, 70] width 82 height 24
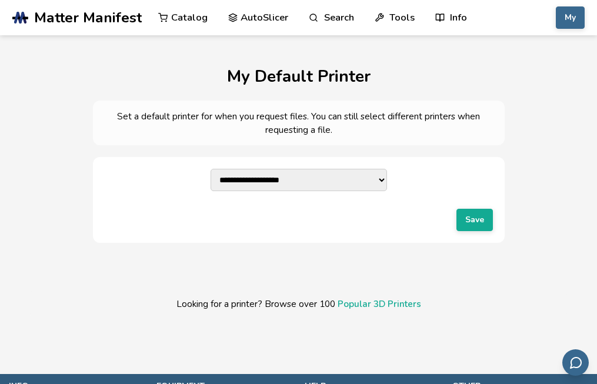
click at [525, 126] on div "**********" at bounding box center [299, 155] width 538 height 222
click at [568, 16] on button "My" at bounding box center [570, 17] width 29 height 22
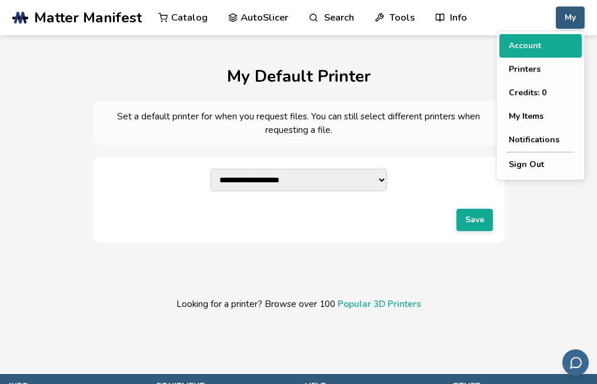
click at [542, 44] on button "Account" at bounding box center [540, 46] width 82 height 24
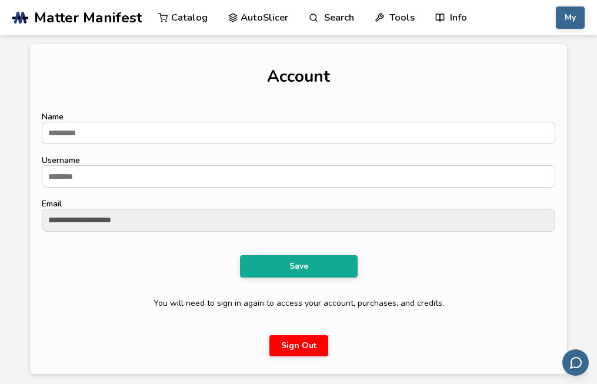
click at [554, 24] on div "My Catalog AutoSlicer Search Tools Info Catalog AutoSlicer Search Tools Info" at bounding box center [533, 17] width 101 height 35
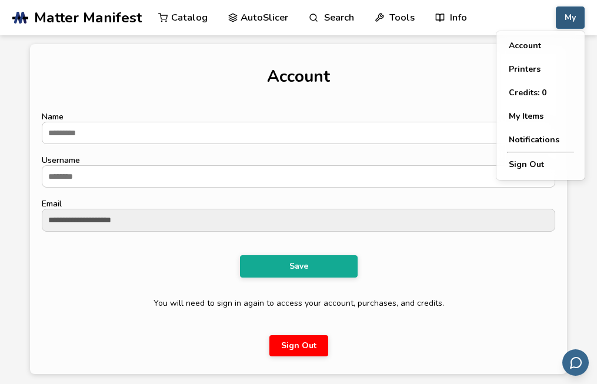
click at [566, 22] on button "My" at bounding box center [570, 17] width 29 height 22
click at [537, 114] on button "My Items" at bounding box center [540, 117] width 82 height 24
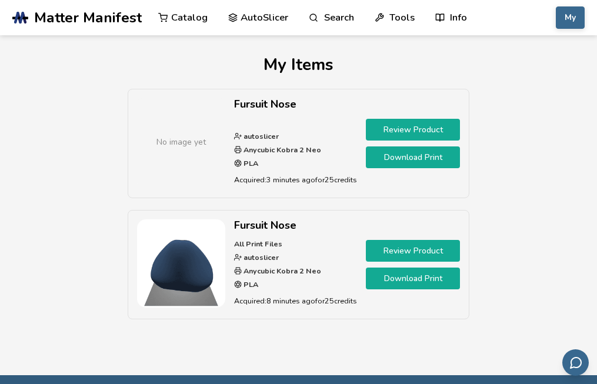
click at [409, 141] on div "Review Product Download Print" at bounding box center [413, 143] width 94 height 91
click at [411, 153] on link "Download Print" at bounding box center [413, 157] width 94 height 22
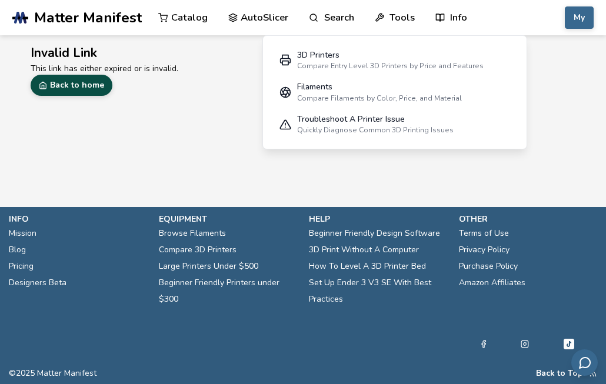
drag, startPoint x: 67, startPoint y: 101, endPoint x: 60, endPoint y: 84, distance: 19.0
click at [60, 84] on section "Invalid Link This link has either expired or is invalid. Back to home" at bounding box center [303, 69] width 606 height 69
click at [60, 84] on link "Back to home" at bounding box center [72, 85] width 82 height 21
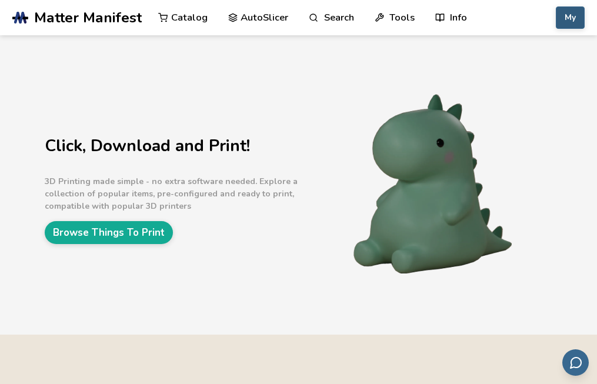
click at [569, 11] on button "My" at bounding box center [570, 17] width 29 height 22
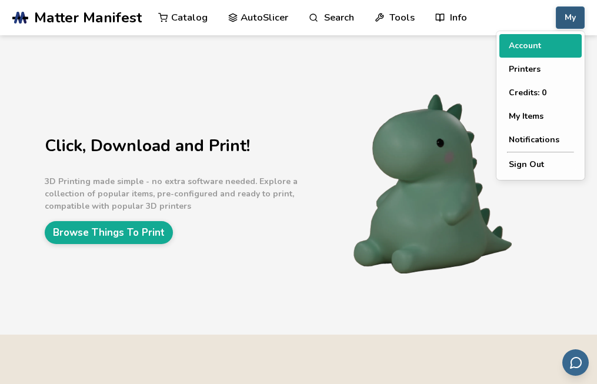
click at [524, 44] on button "Account" at bounding box center [540, 46] width 82 height 24
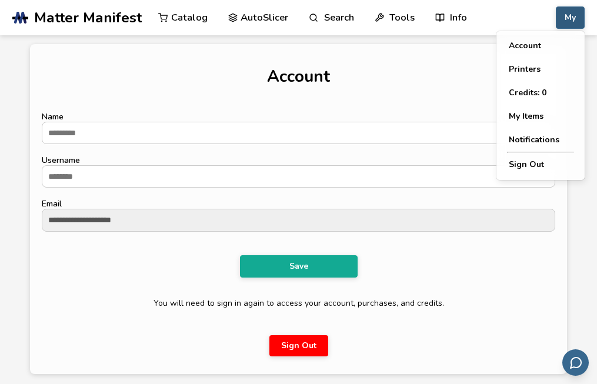
click at [580, 28] on button "My" at bounding box center [570, 17] width 29 height 22
click at [540, 108] on button "My Items" at bounding box center [540, 117] width 82 height 24
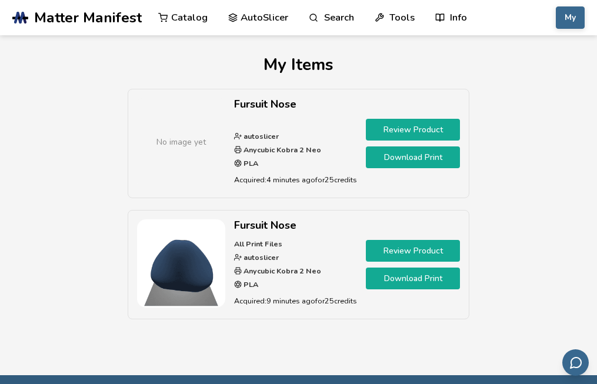
click at [406, 160] on link "Download Print" at bounding box center [413, 157] width 94 height 22
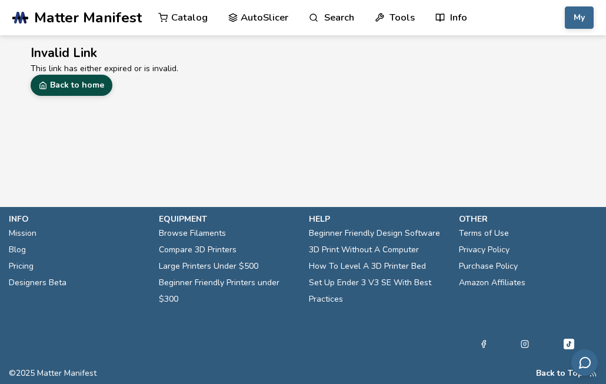
click at [65, 85] on link "Back to home" at bounding box center [72, 85] width 82 height 21
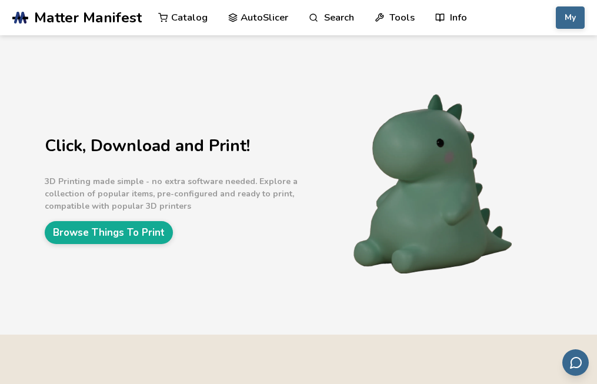
click at [576, 7] on button "My" at bounding box center [570, 17] width 29 height 22
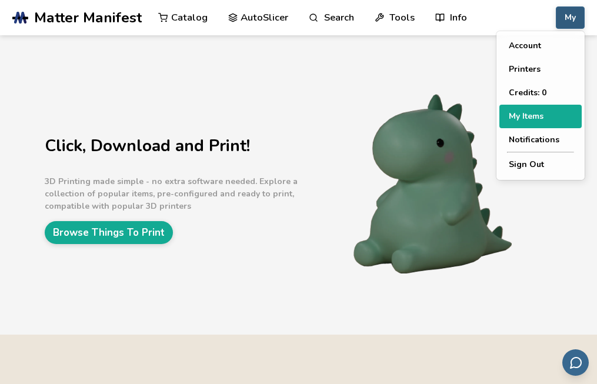
click at [539, 105] on button "My Items" at bounding box center [540, 117] width 82 height 24
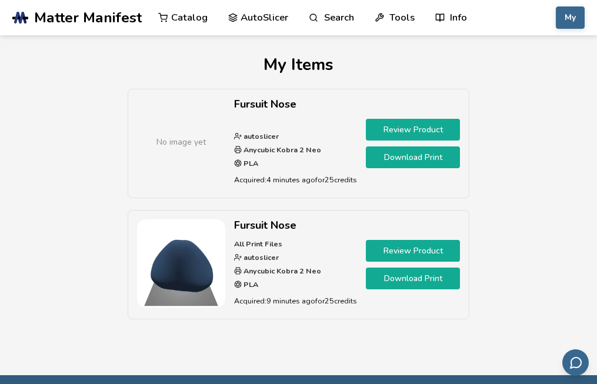
click at [397, 158] on link "Download Print" at bounding box center [413, 157] width 94 height 22
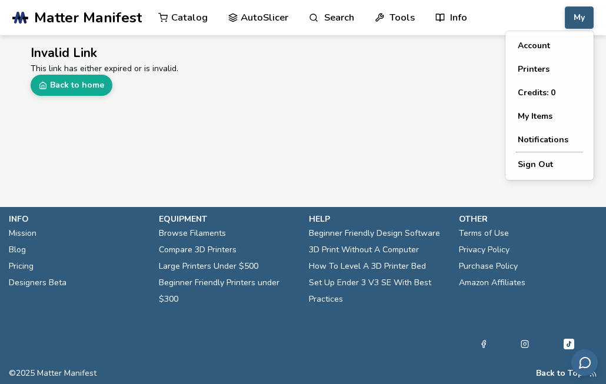
click at [592, 21] on button "My" at bounding box center [579, 17] width 29 height 22
click at [537, 126] on button "My Items" at bounding box center [549, 117] width 82 height 24
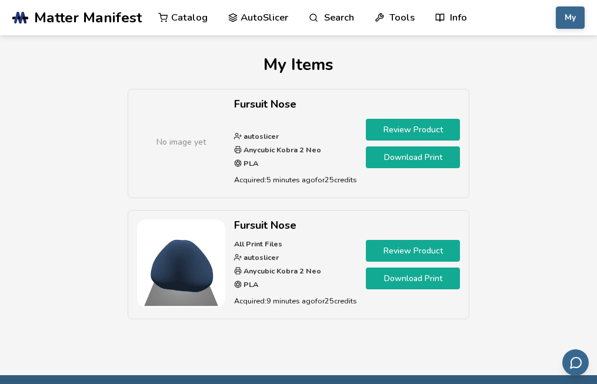
click at [426, 135] on link "Review Product" at bounding box center [413, 130] width 94 height 22
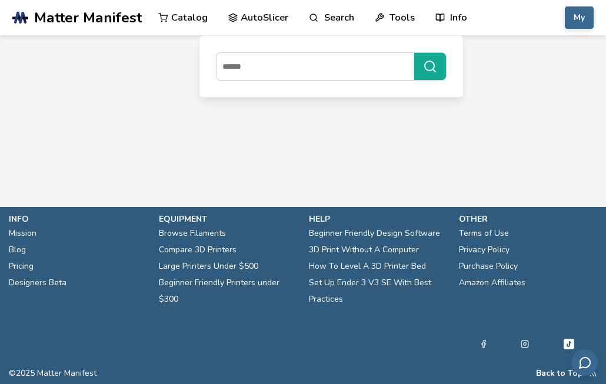
click at [236, 20] on link "AutoSlicer" at bounding box center [258, 17] width 61 height 35
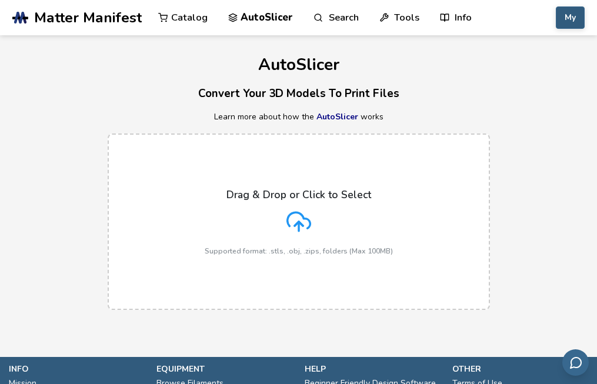
click at [573, 16] on button "My" at bounding box center [570, 17] width 29 height 22
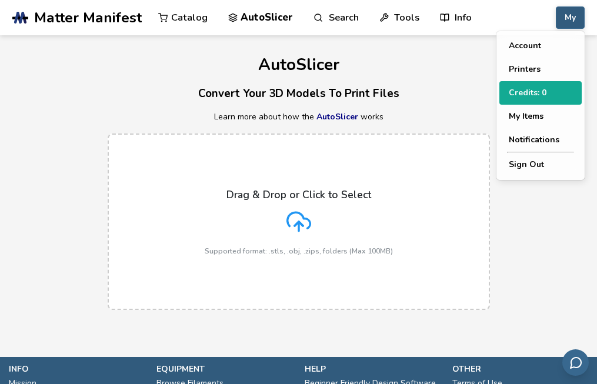
drag, startPoint x: 534, startPoint y: 109, endPoint x: 526, endPoint y: 88, distance: 22.7
click at [526, 88] on div "Account Printers Credits: 0 My Items Notifications Sign Out" at bounding box center [540, 105] width 88 height 149
click at [526, 88] on button "Credits: 0" at bounding box center [540, 93] width 82 height 24
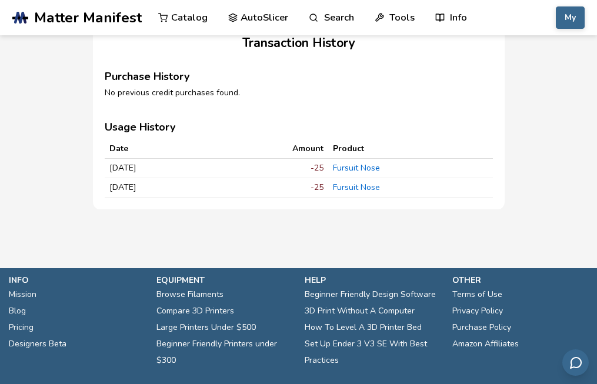
scroll to position [243, 0]
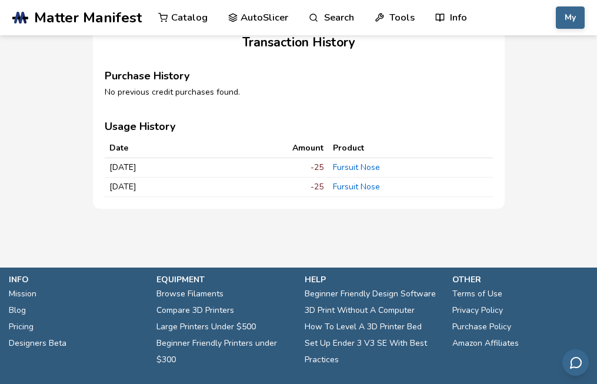
click at [356, 173] on link "Fursuit Nose" at bounding box center [356, 167] width 47 height 11
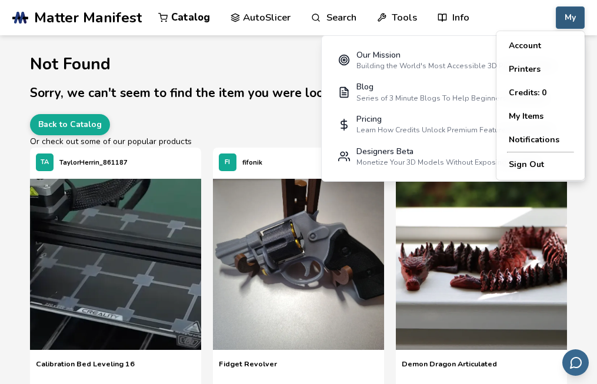
click at [568, 15] on button "My" at bounding box center [570, 17] width 29 height 22
click at [526, 121] on button "My Items" at bounding box center [540, 117] width 82 height 24
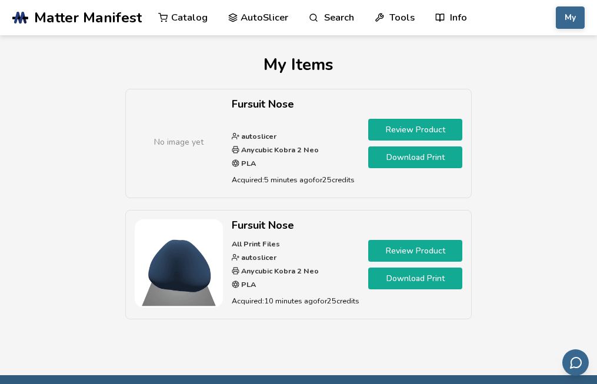
click at [447, 156] on link "Download Print" at bounding box center [415, 157] width 94 height 22
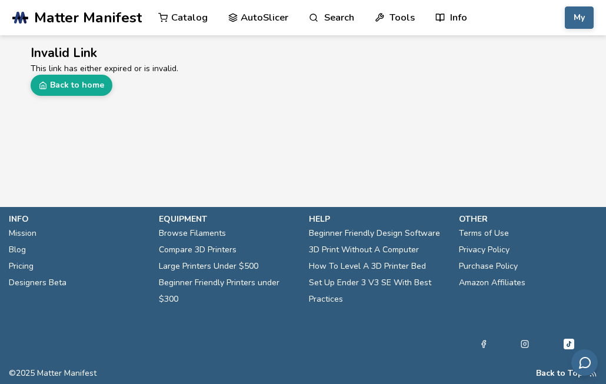
click at [71, 72] on p "This link has either expired or is invalid." at bounding box center [303, 68] width 545 height 12
click at [94, 79] on link "Back to home" at bounding box center [72, 85] width 82 height 21
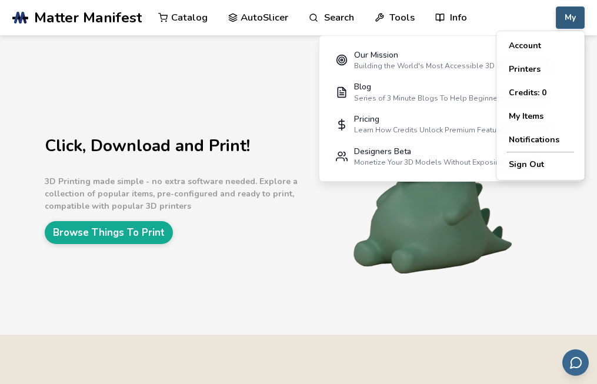
click at [570, 16] on button "My" at bounding box center [570, 17] width 29 height 22
click at [545, 69] on button "Printers" at bounding box center [540, 70] width 82 height 24
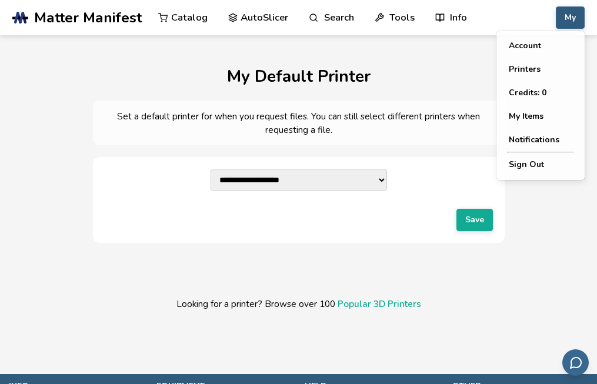
click at [579, 21] on button "My" at bounding box center [570, 17] width 29 height 22
click at [533, 51] on button "Account" at bounding box center [540, 46] width 82 height 24
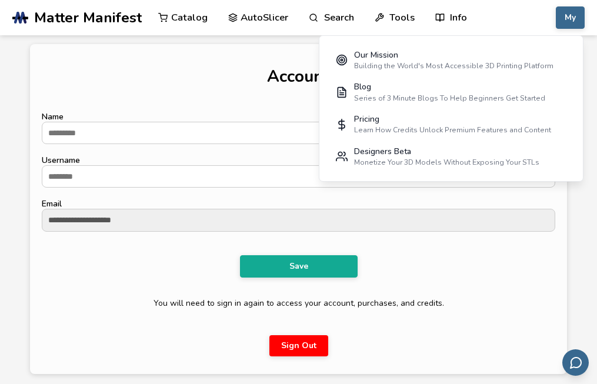
drag, startPoint x: 588, startPoint y: 0, endPoint x: 554, endPoint y: 32, distance: 46.6
click at [554, 32] on section "**********" at bounding box center [298, 192] width 597 height 384
click at [554, 32] on div "My Catalog AutoSlicer Search Tools Info Catalog AutoSlicer Search Tools Info" at bounding box center [533, 17] width 101 height 35
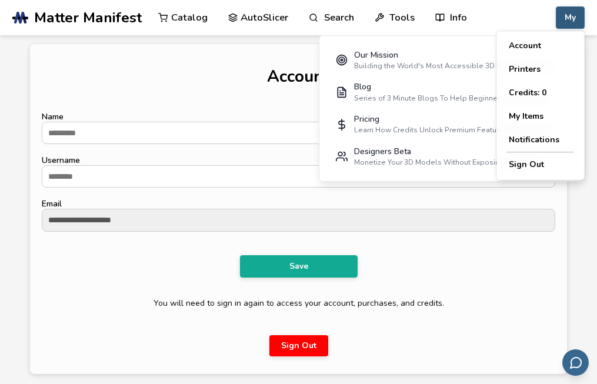
click at [569, 24] on button "My" at bounding box center [570, 17] width 29 height 22
click at [542, 114] on button "My Items" at bounding box center [540, 117] width 82 height 24
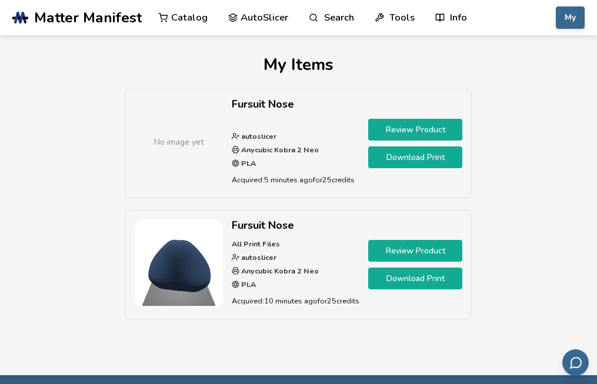
click at [405, 268] on link "Download Print" at bounding box center [415, 279] width 94 height 22
